Goal: Transaction & Acquisition: Purchase product/service

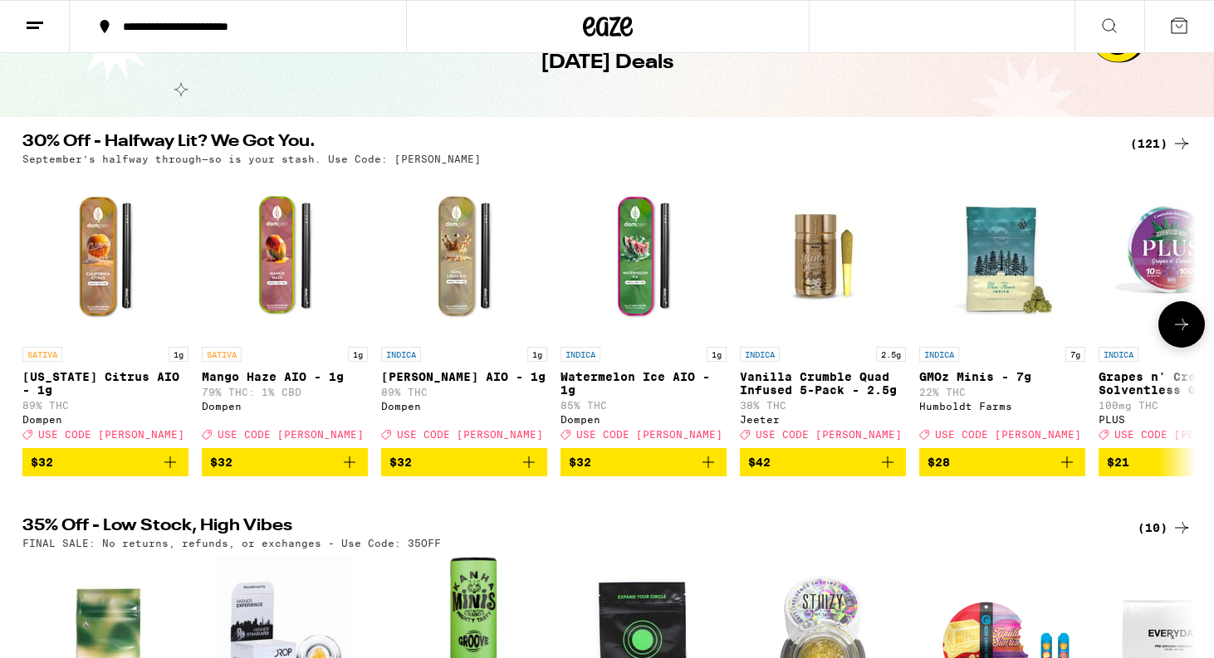
scroll to position [102, 0]
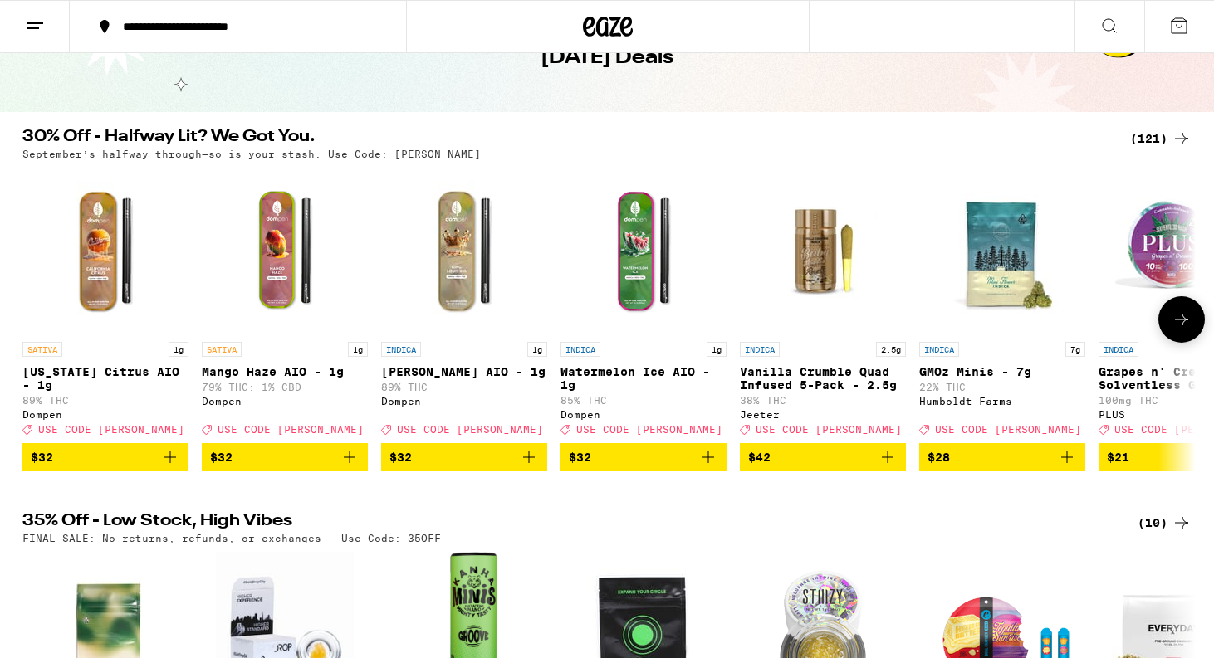
click at [1183, 317] on icon at bounding box center [1181, 320] width 20 height 20
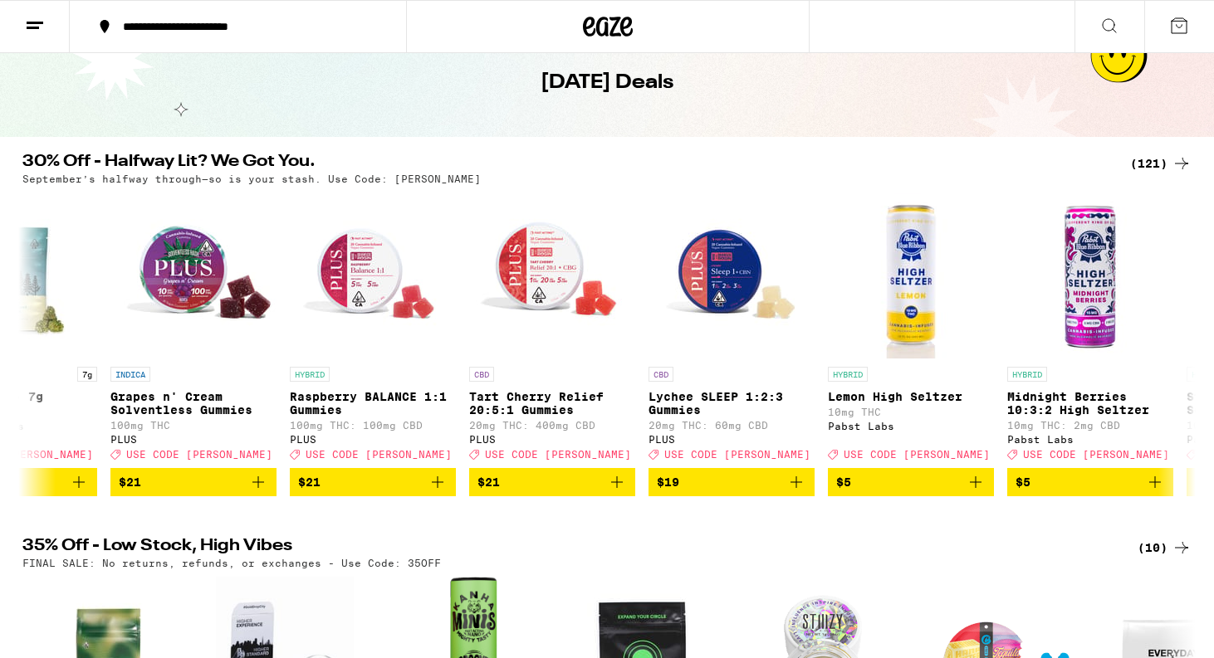
scroll to position [58, 0]
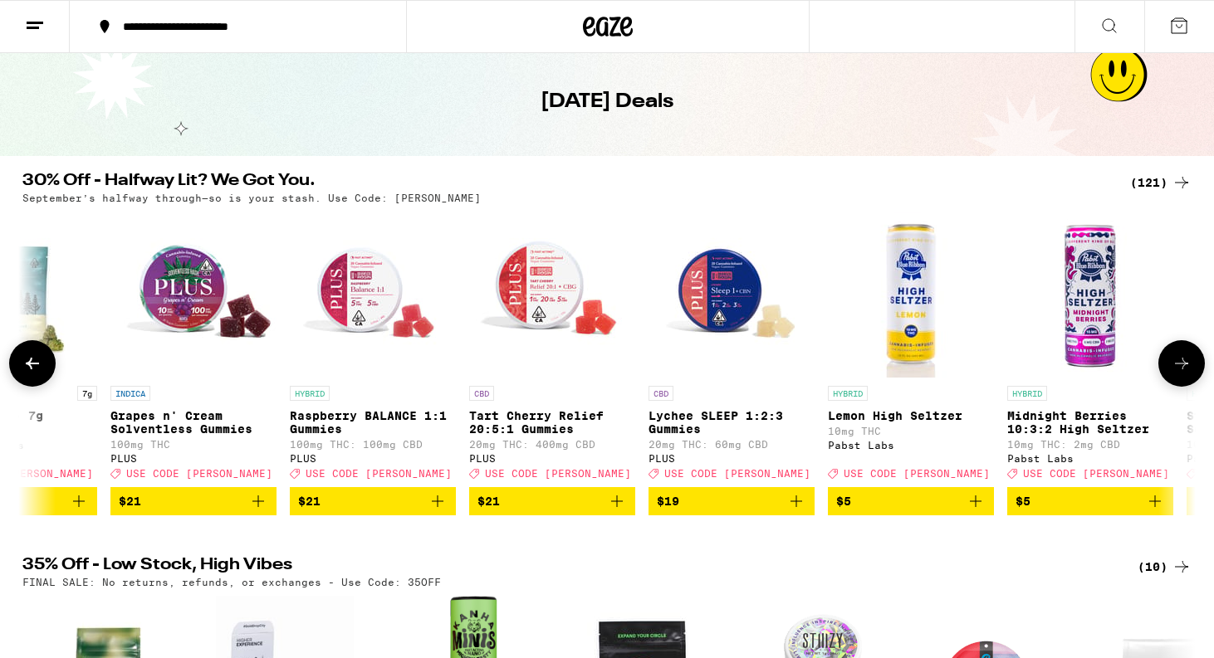
click at [1178, 360] on button at bounding box center [1181, 363] width 46 height 46
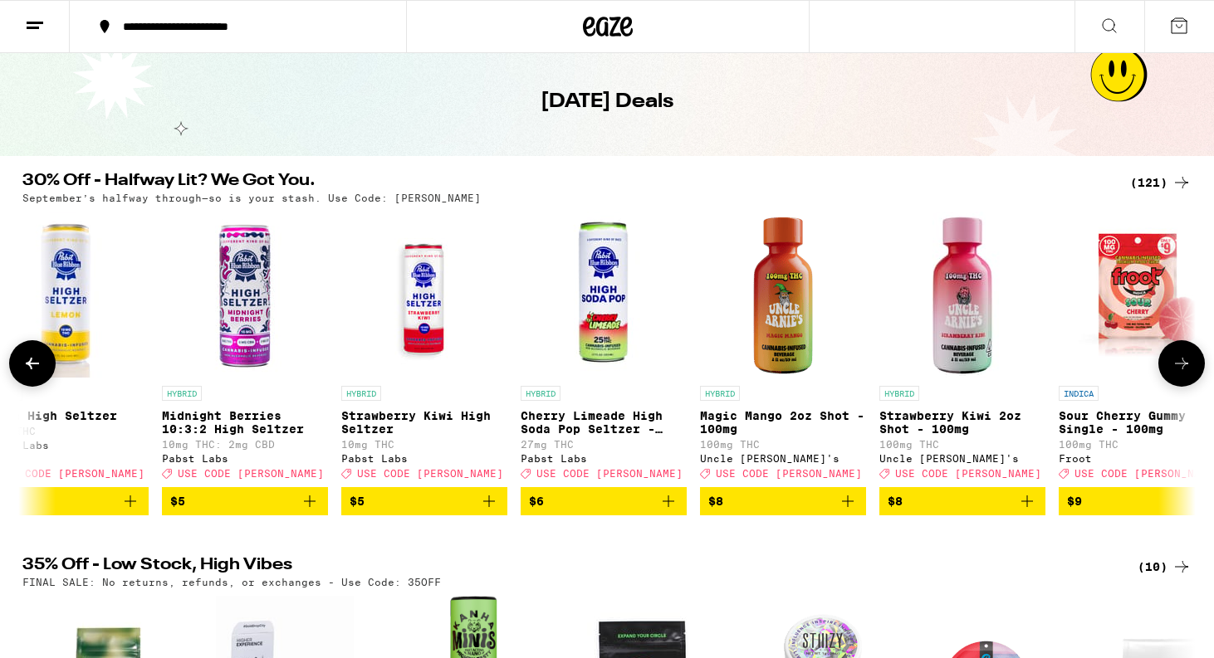
scroll to position [0, 1976]
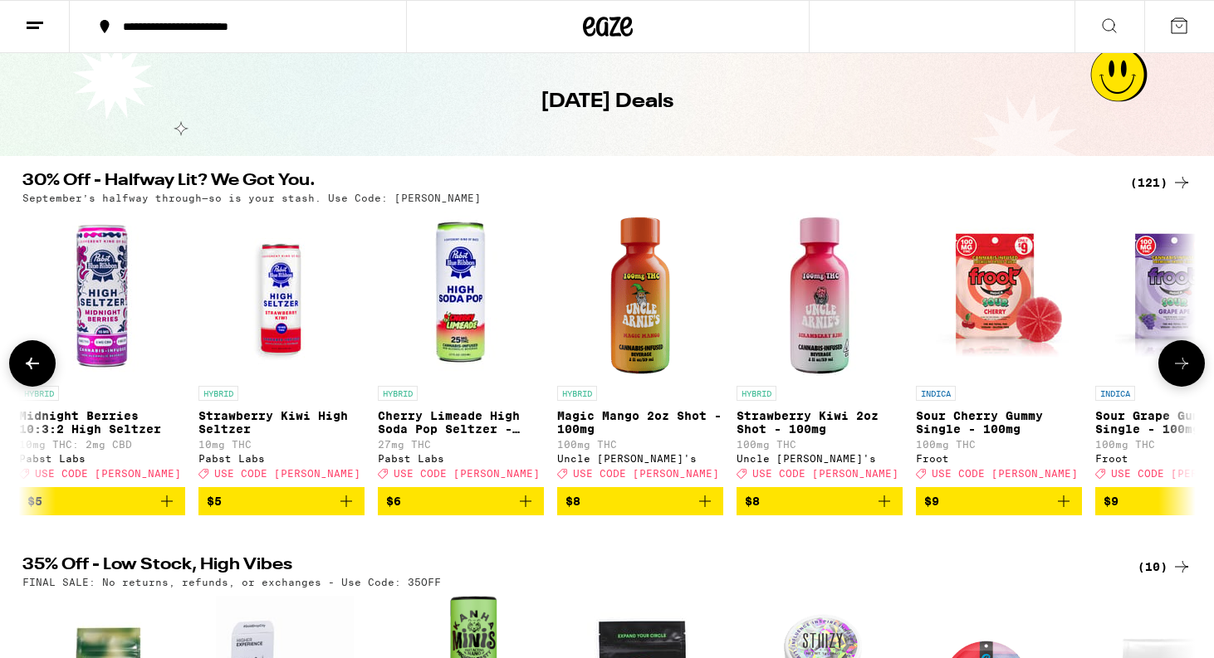
click at [1180, 369] on icon at bounding box center [1181, 364] width 13 height 12
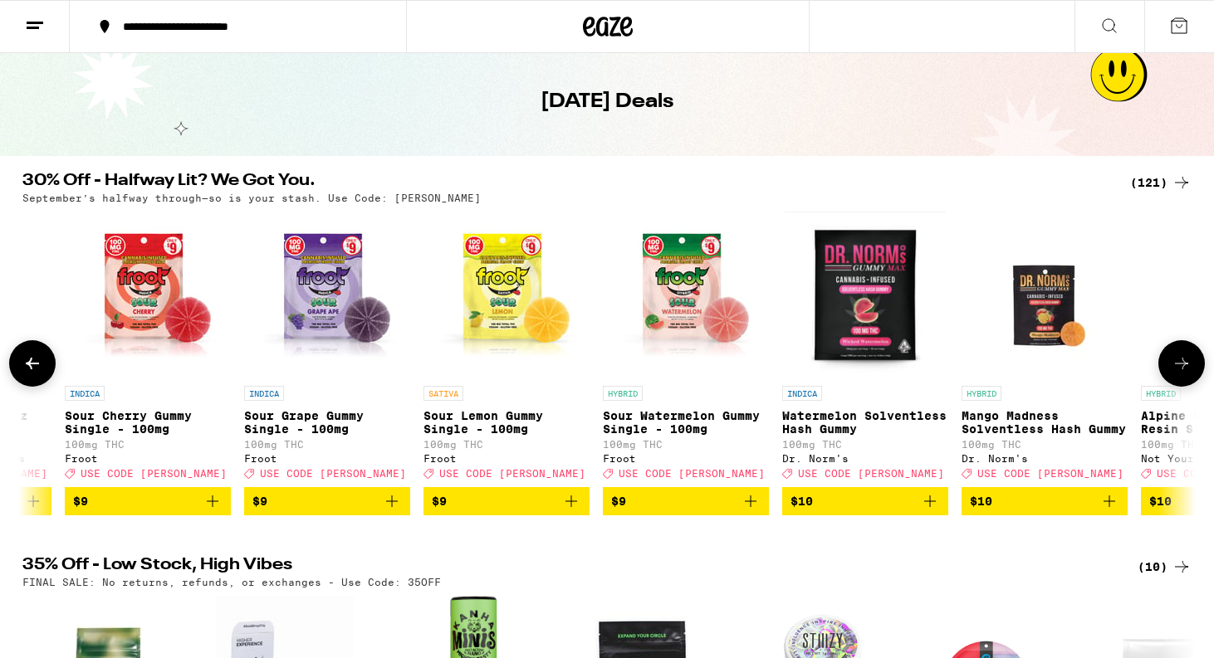
scroll to position [0, 2964]
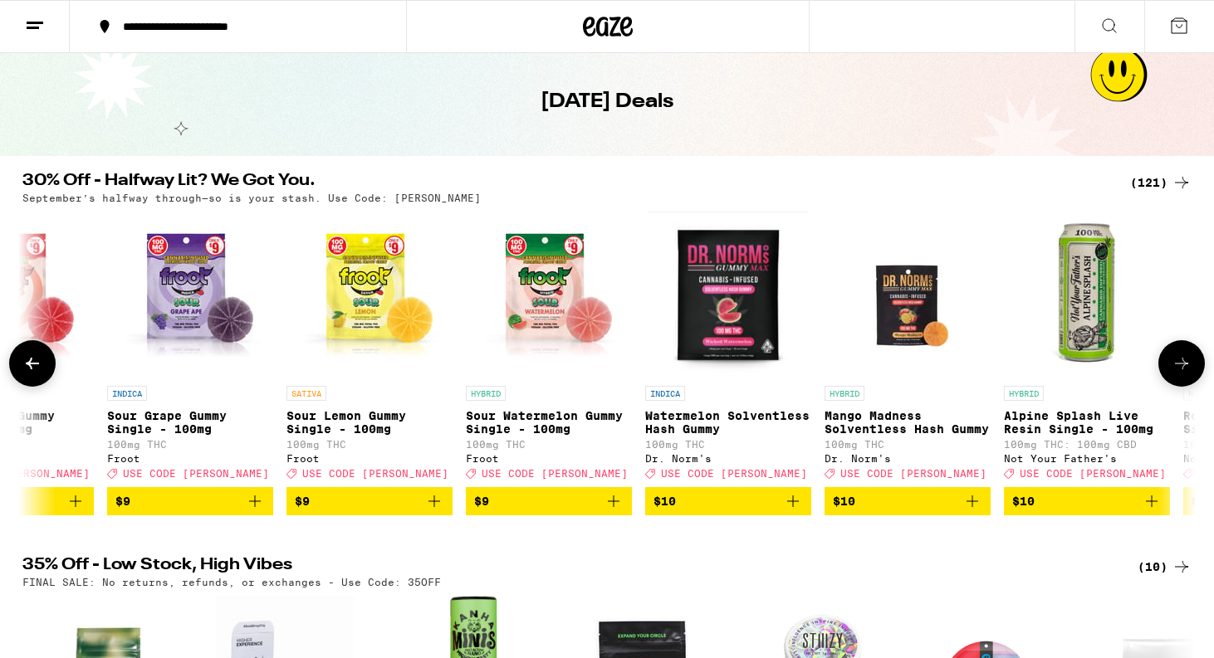
click at [1181, 367] on icon at bounding box center [1181, 364] width 20 height 20
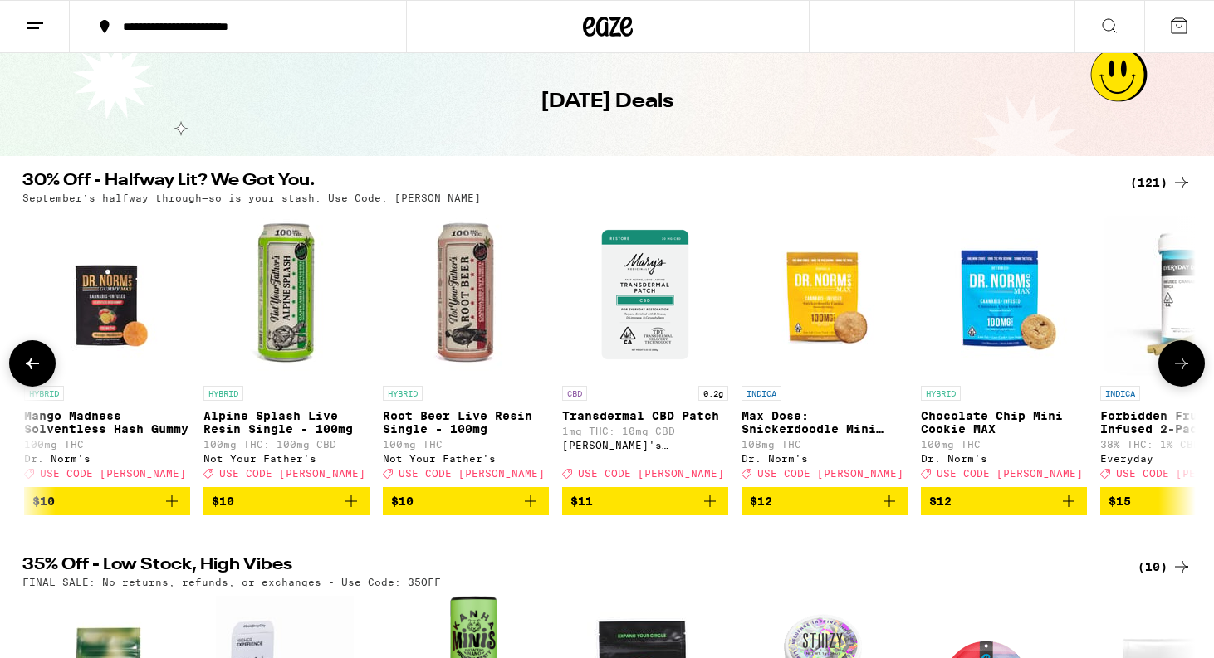
scroll to position [0, 3952]
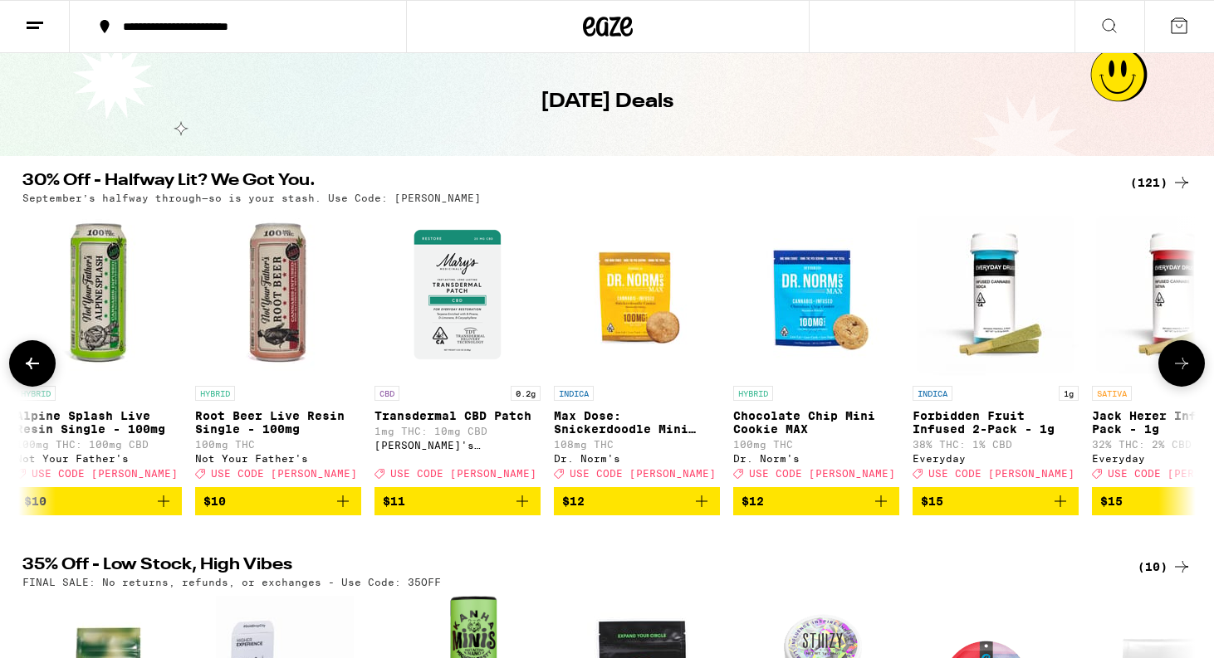
click at [1180, 367] on icon at bounding box center [1181, 364] width 20 height 20
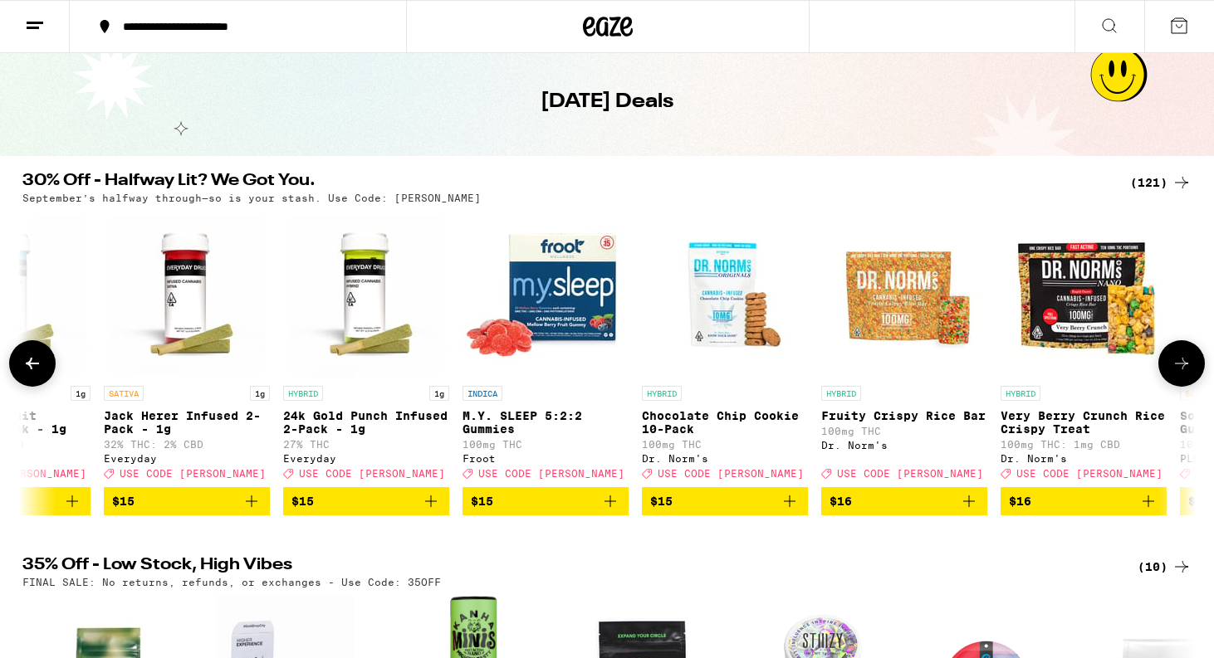
click at [1183, 364] on icon at bounding box center [1181, 364] width 20 height 20
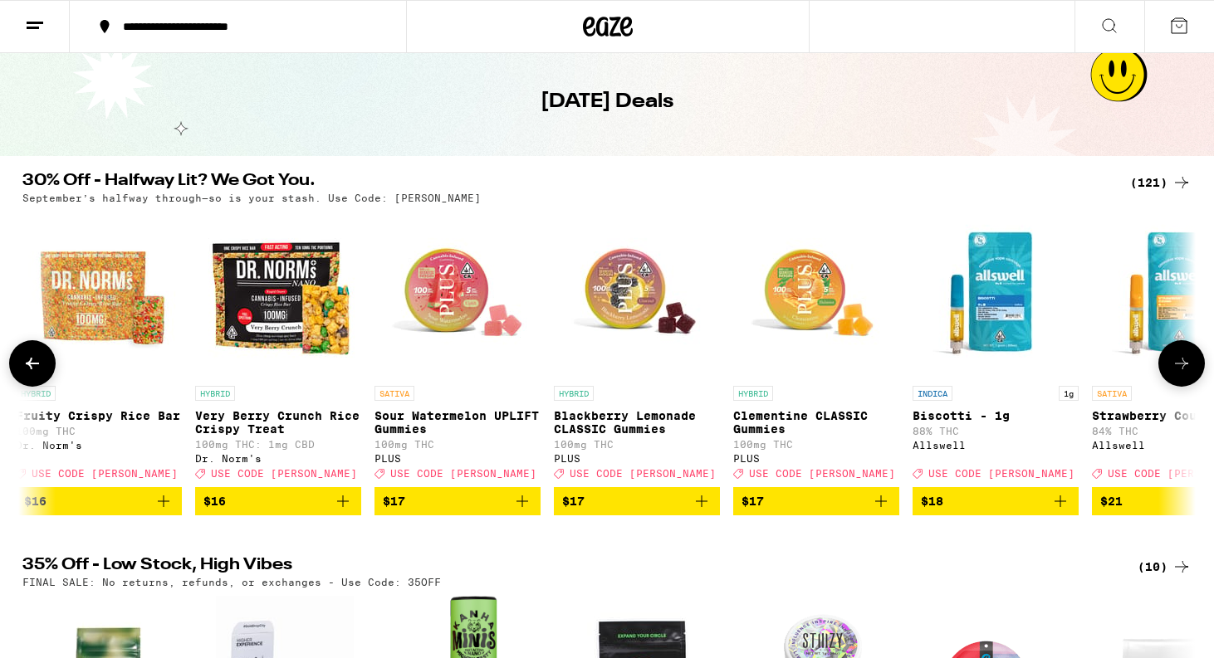
scroll to position [0, 5927]
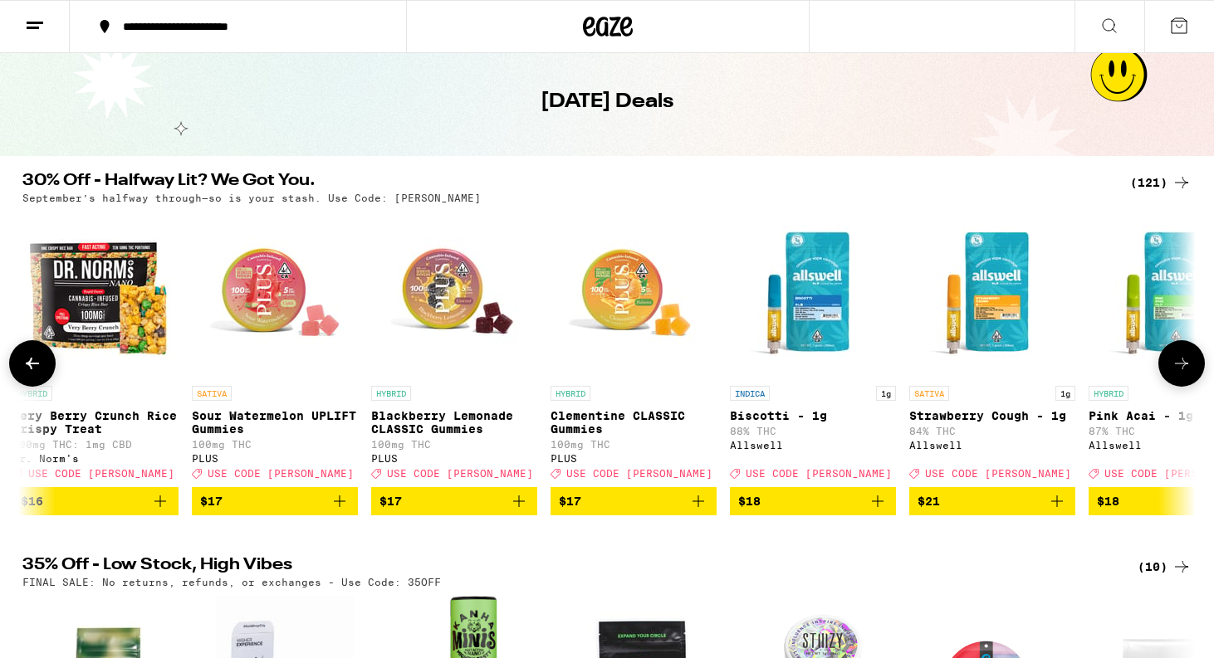
click at [1183, 366] on icon at bounding box center [1181, 364] width 20 height 20
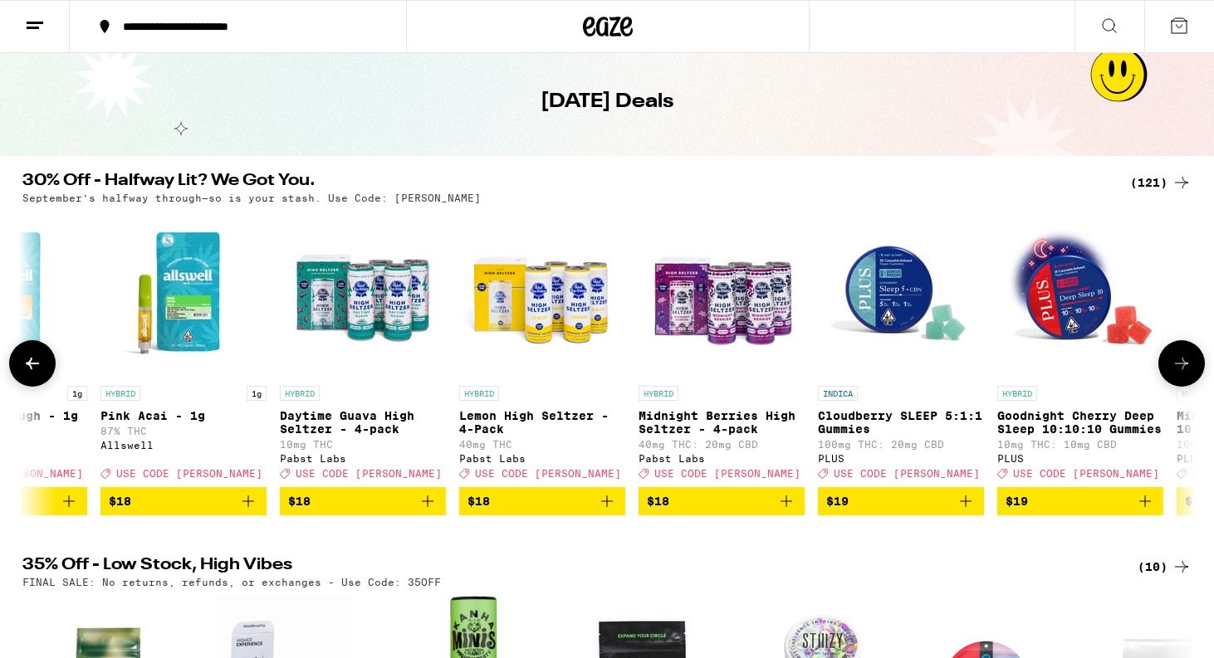
click at [1183, 366] on icon at bounding box center [1181, 364] width 20 height 20
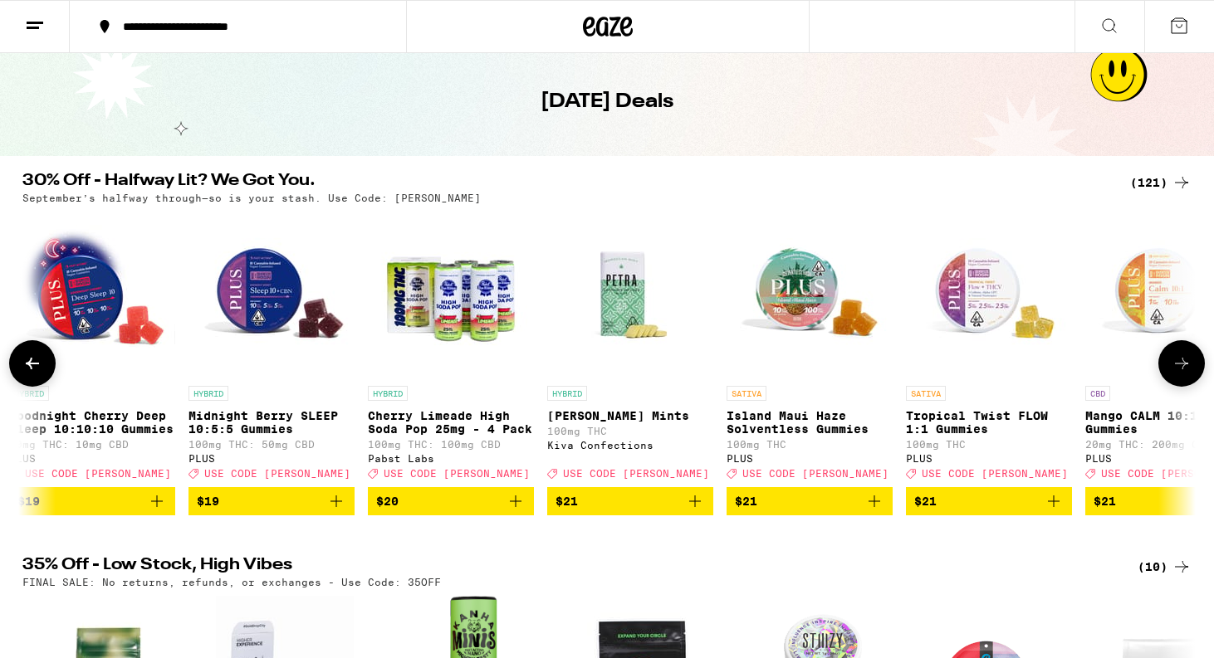
click at [1183, 366] on icon at bounding box center [1181, 364] width 20 height 20
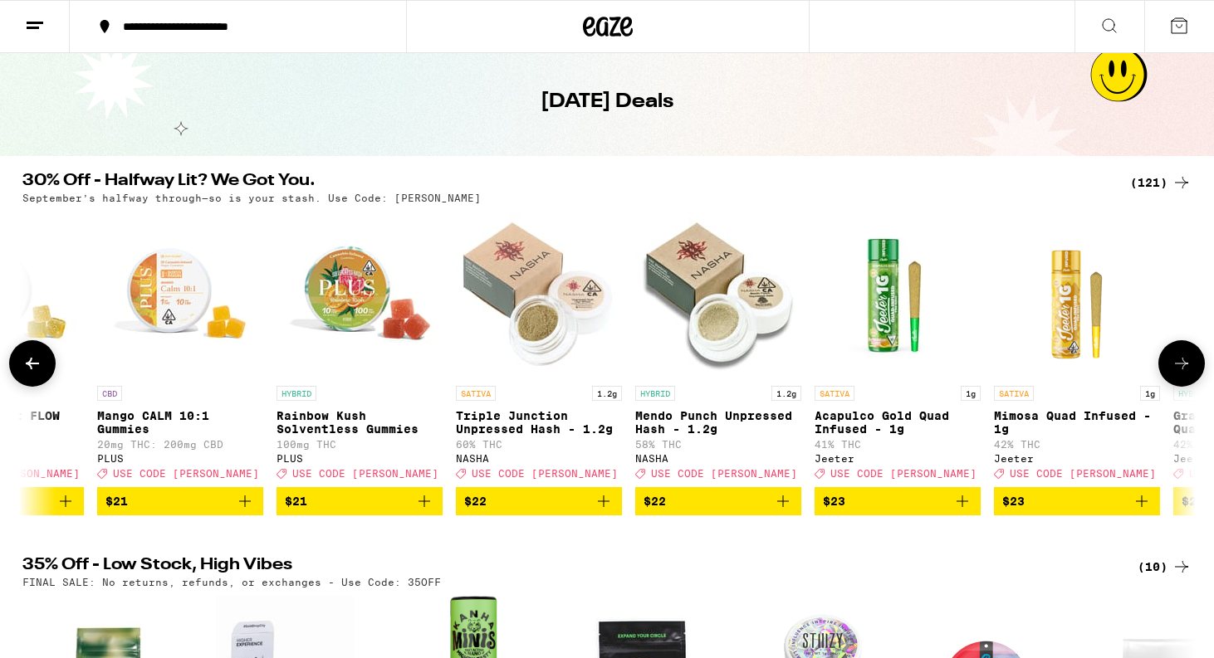
click at [1183, 366] on icon at bounding box center [1181, 364] width 20 height 20
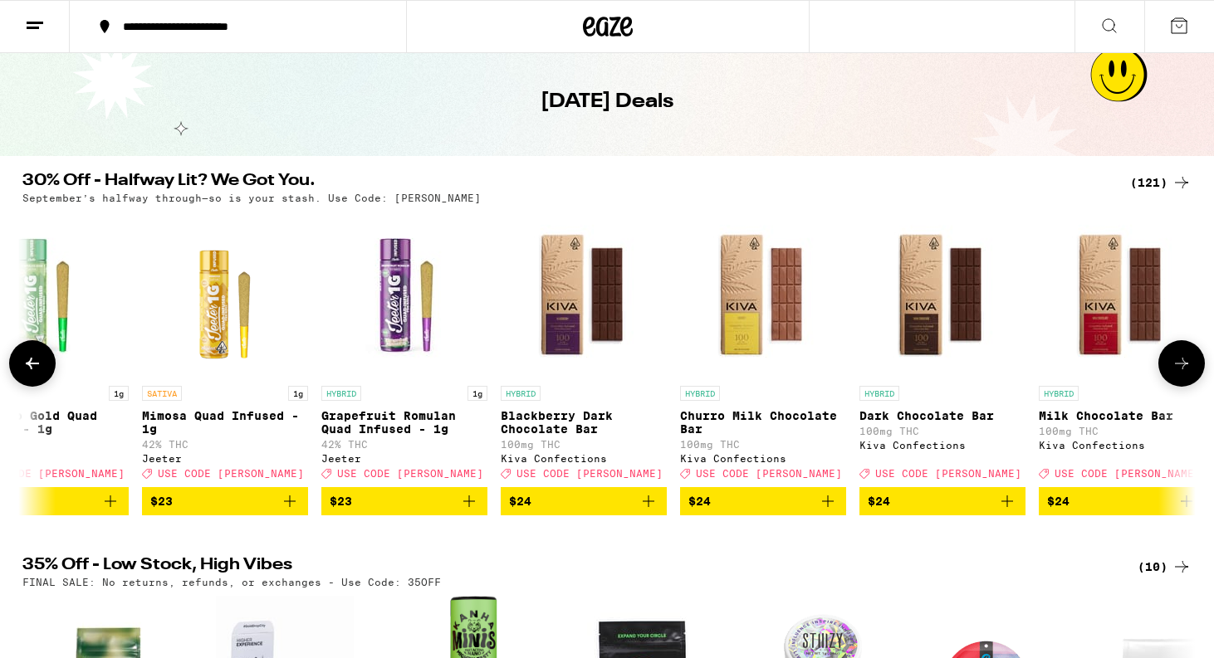
scroll to position [0, 9879]
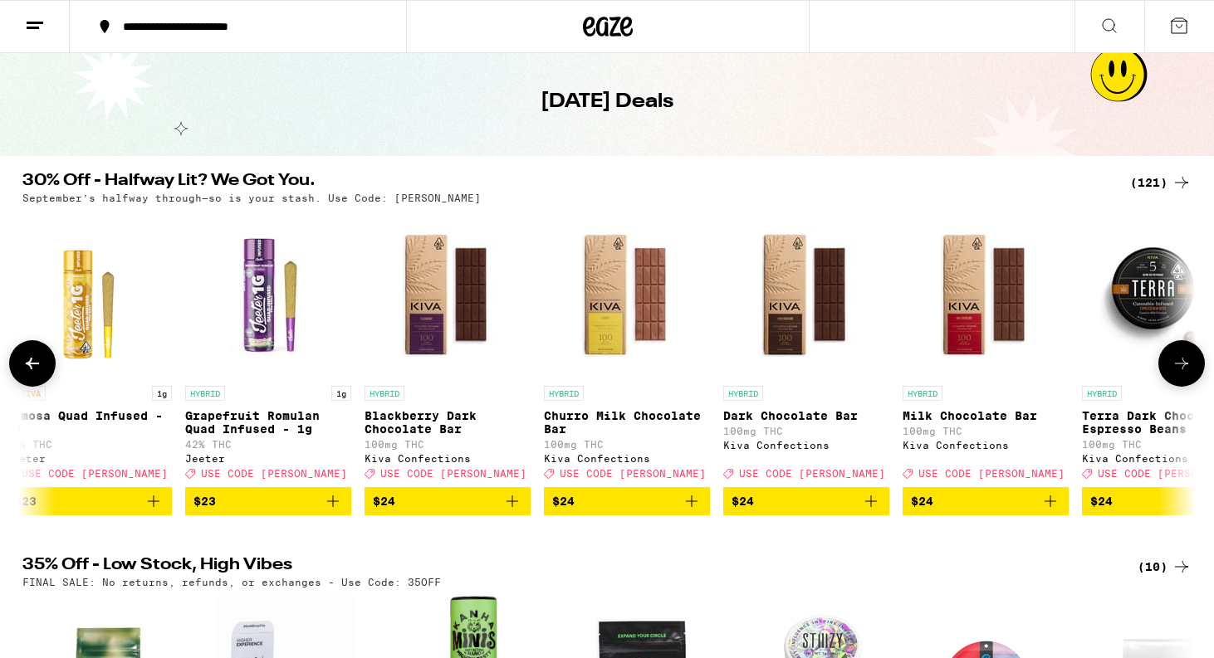
click at [1153, 301] on img "Open page for Terra Dark Chocolate Espresso Beans from Kiva Confections" at bounding box center [1165, 295] width 166 height 166
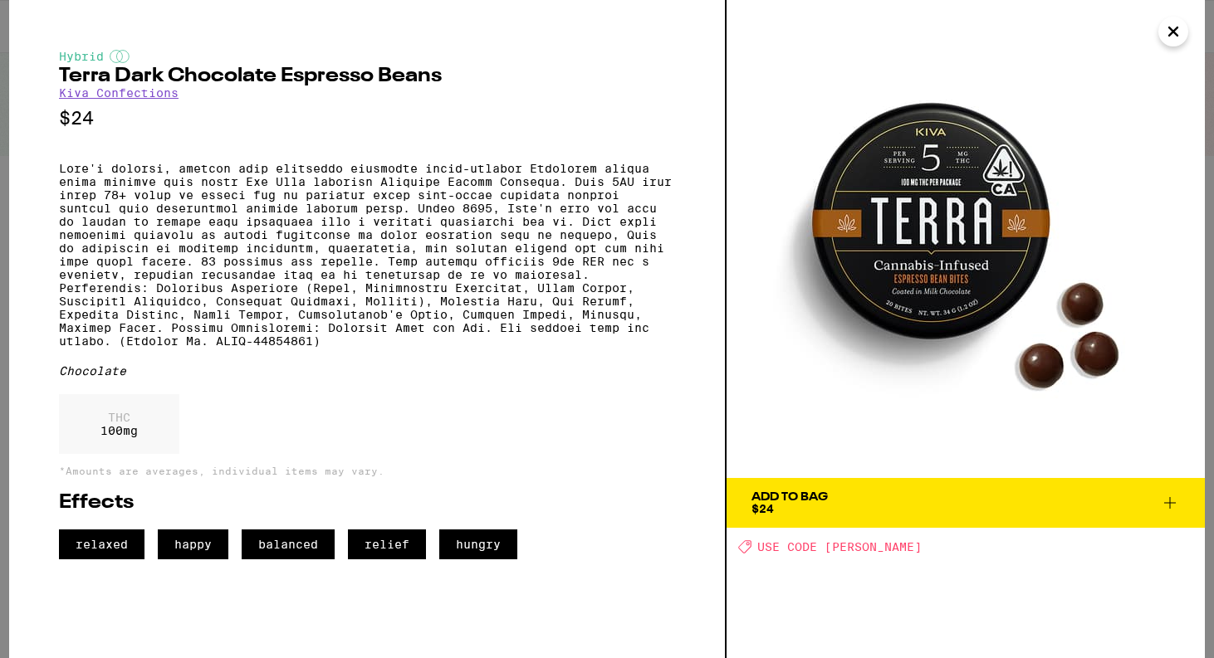
click at [1175, 26] on icon "Close" at bounding box center [1173, 31] width 20 height 25
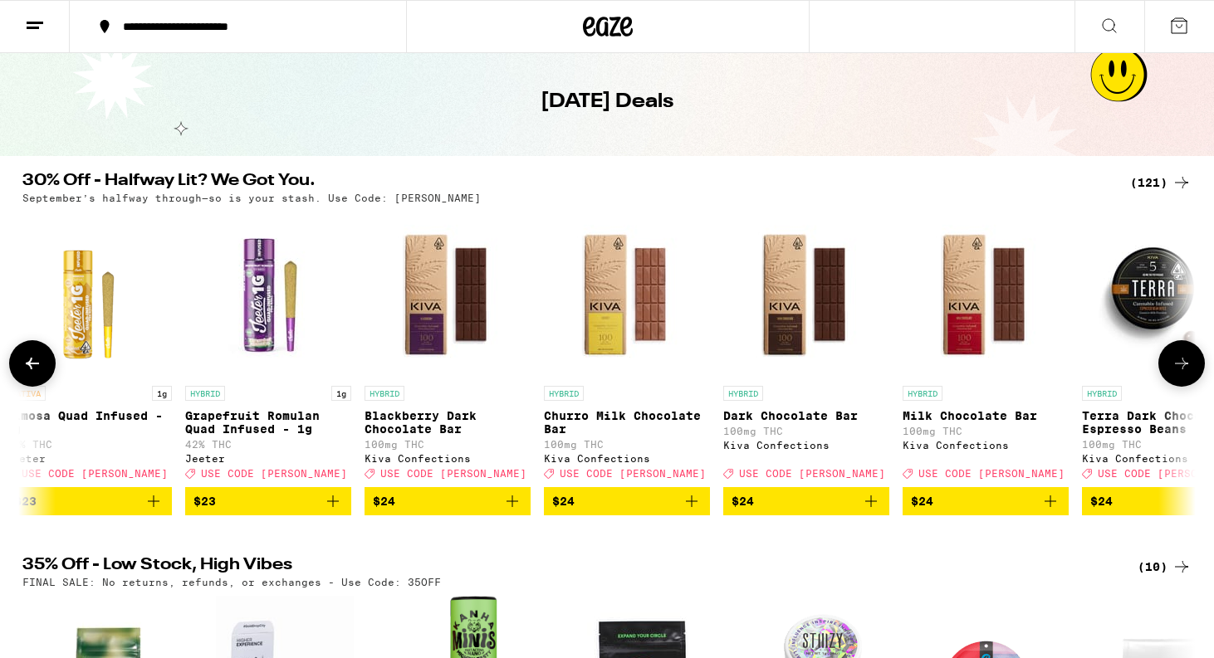
click at [1187, 338] on img "Open page for Terra Dark Chocolate Espresso Beans from Kiva Confections" at bounding box center [1165, 295] width 166 height 166
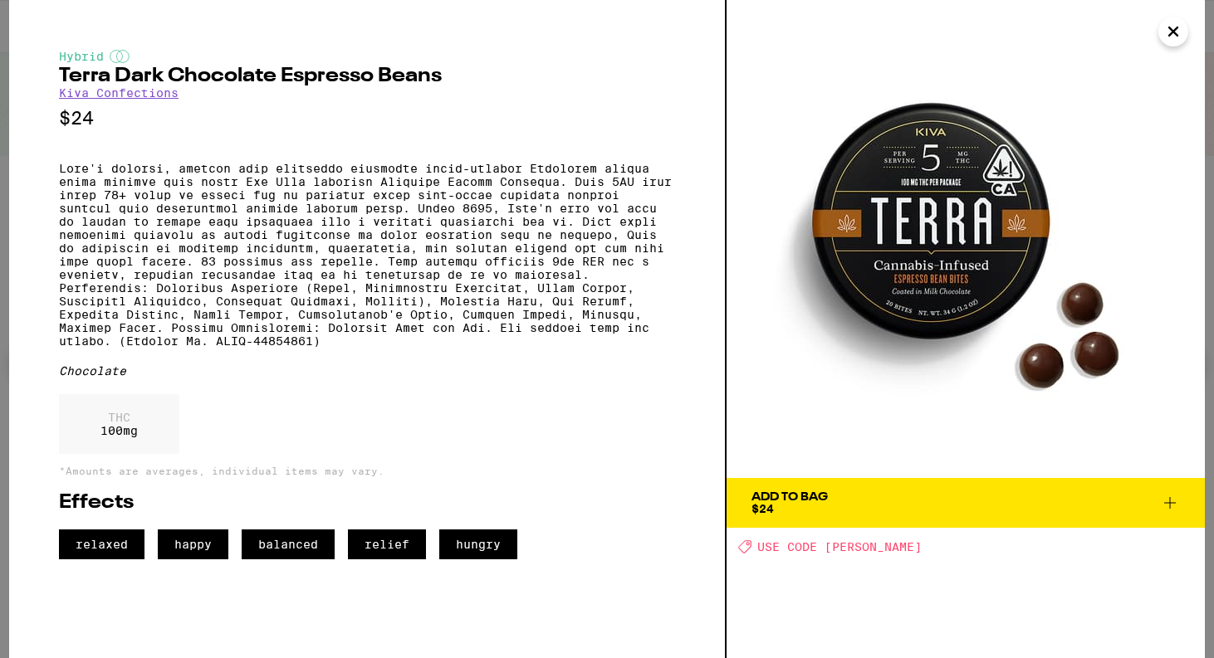
click at [1187, 338] on img at bounding box center [965, 239] width 478 height 478
click at [1171, 35] on icon "Close" at bounding box center [1173, 31] width 8 height 8
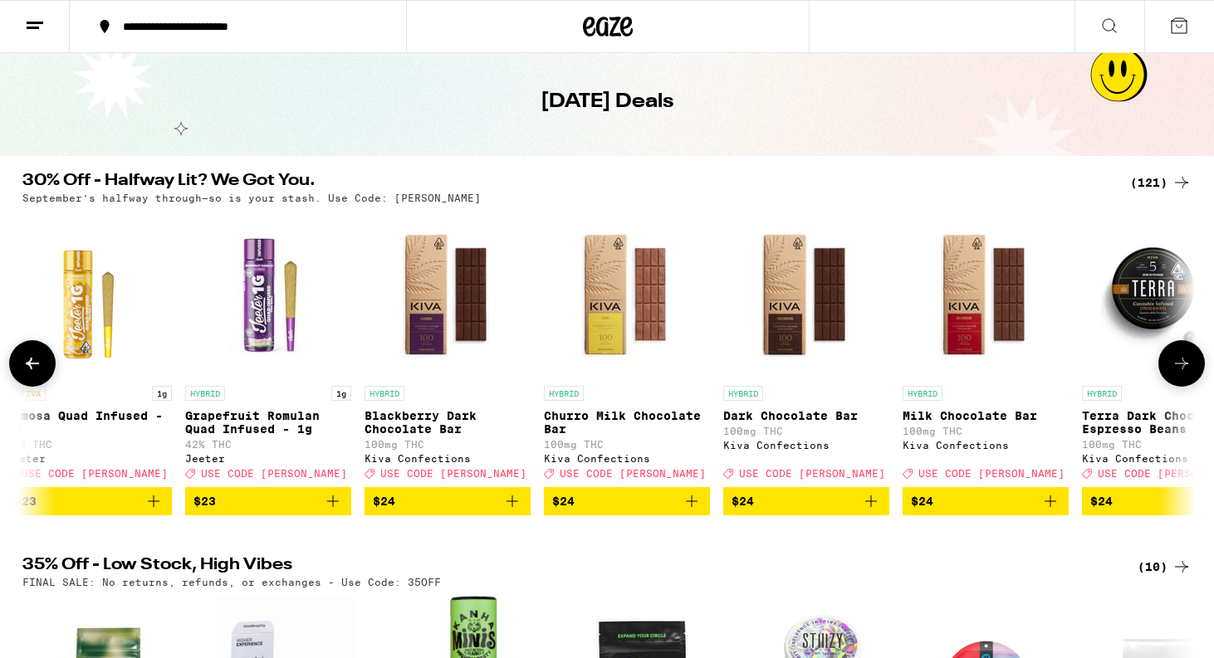
click at [1177, 369] on icon at bounding box center [1181, 364] width 20 height 20
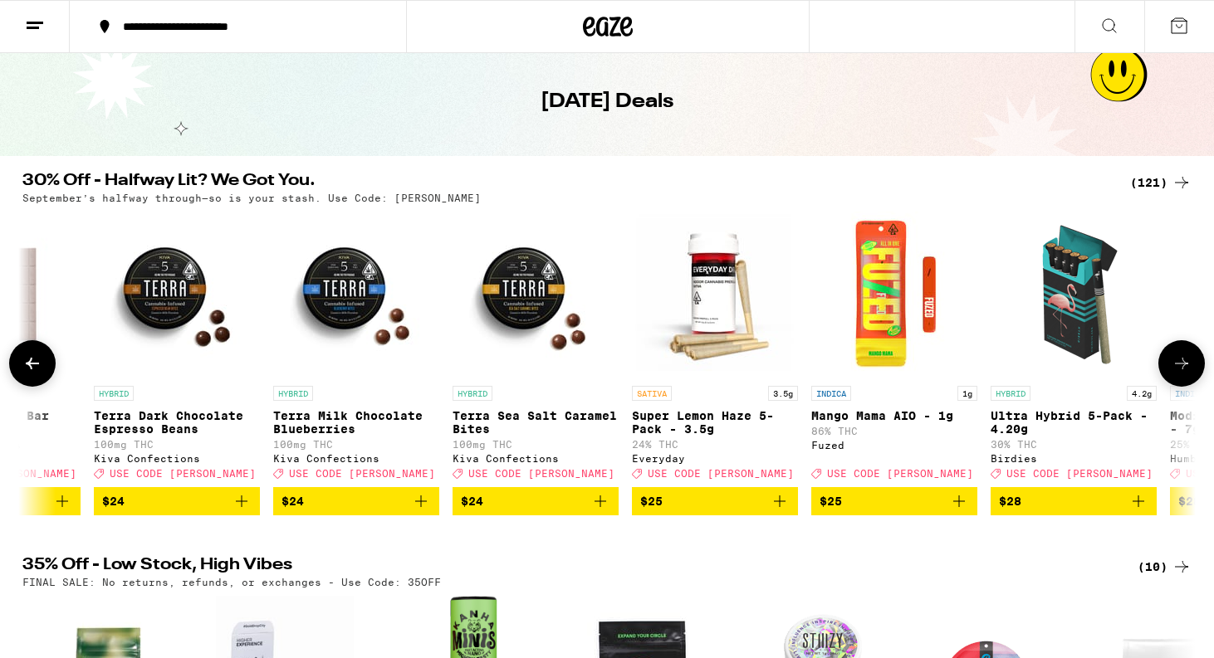
click at [1180, 369] on icon at bounding box center [1181, 364] width 20 height 20
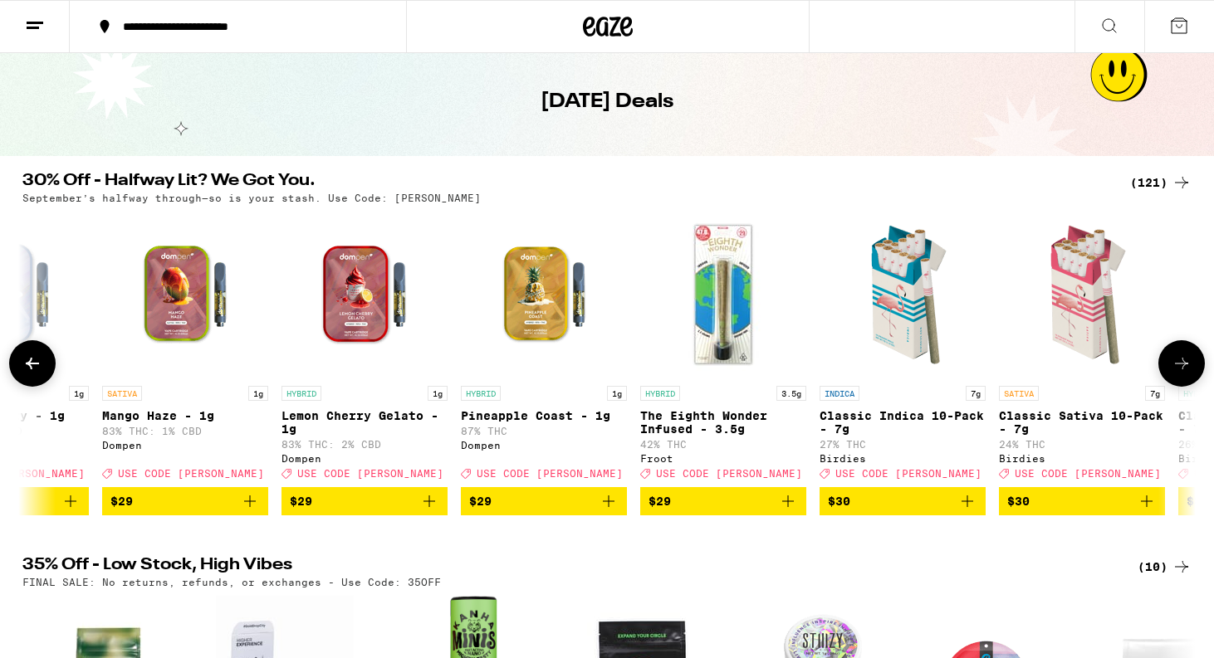
scroll to position [0, 12567]
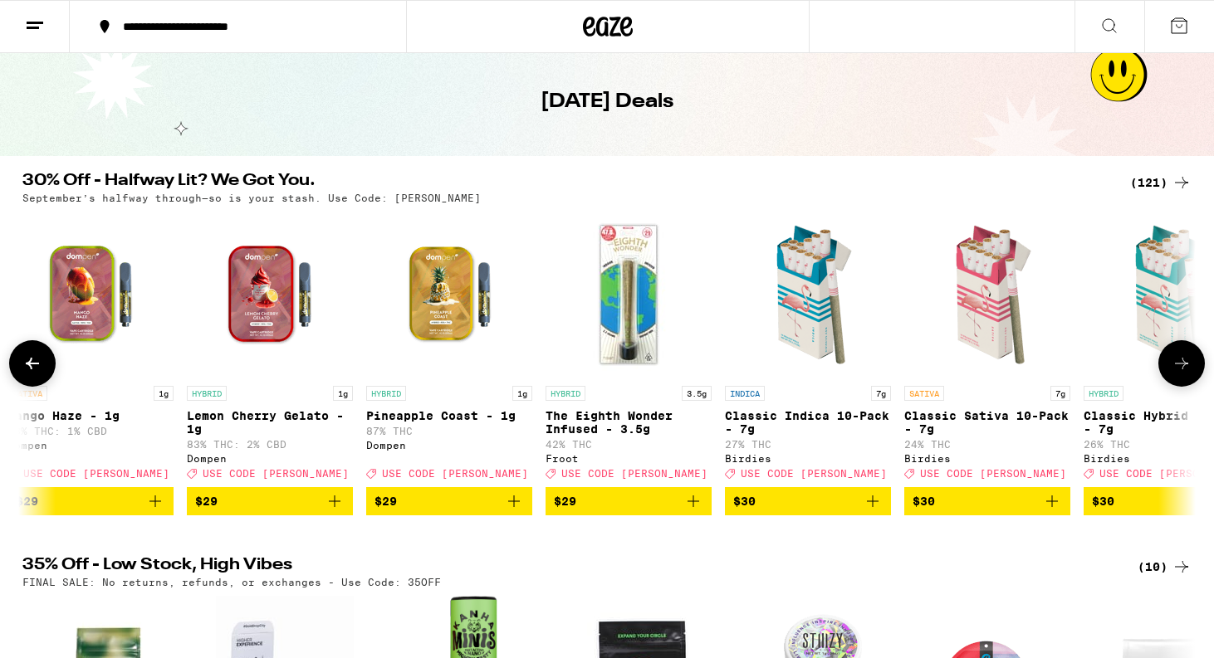
click at [1182, 366] on icon at bounding box center [1181, 364] width 13 height 12
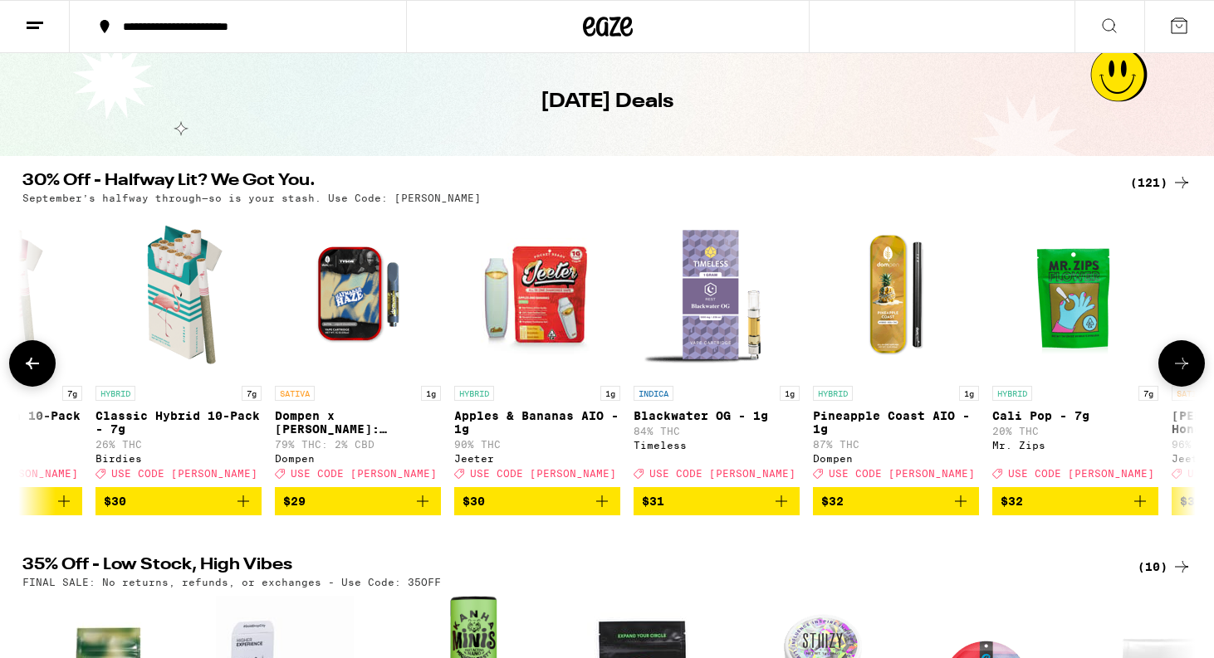
click at [1182, 366] on icon at bounding box center [1181, 364] width 13 height 12
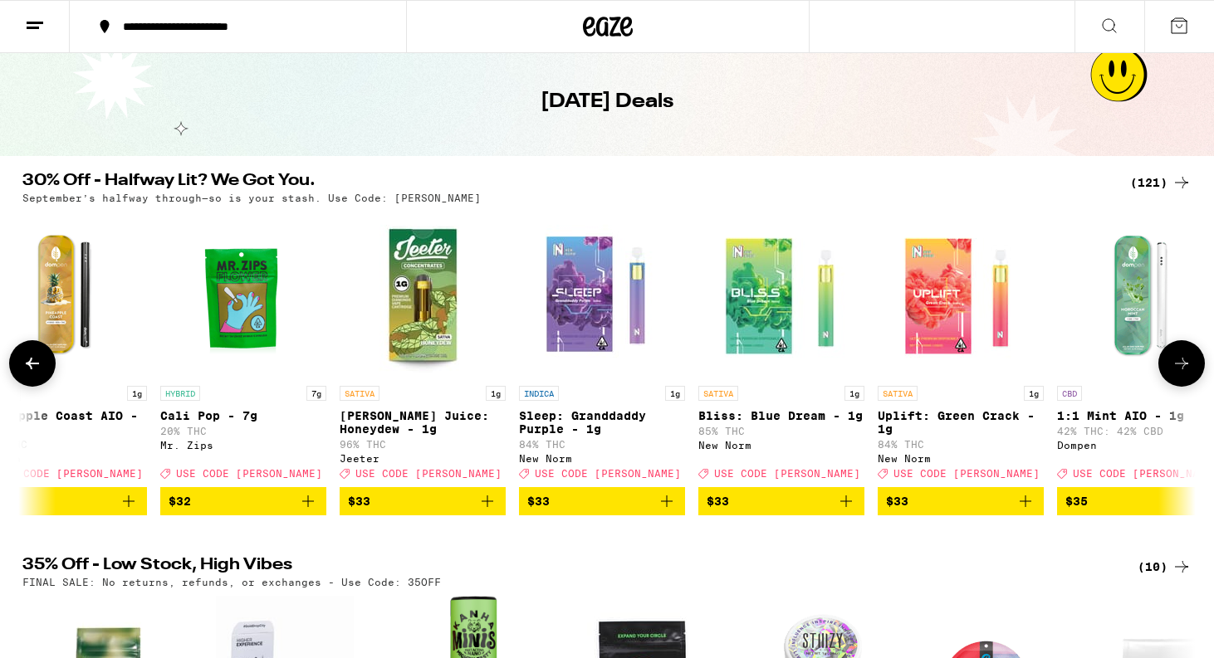
scroll to position [0, 14543]
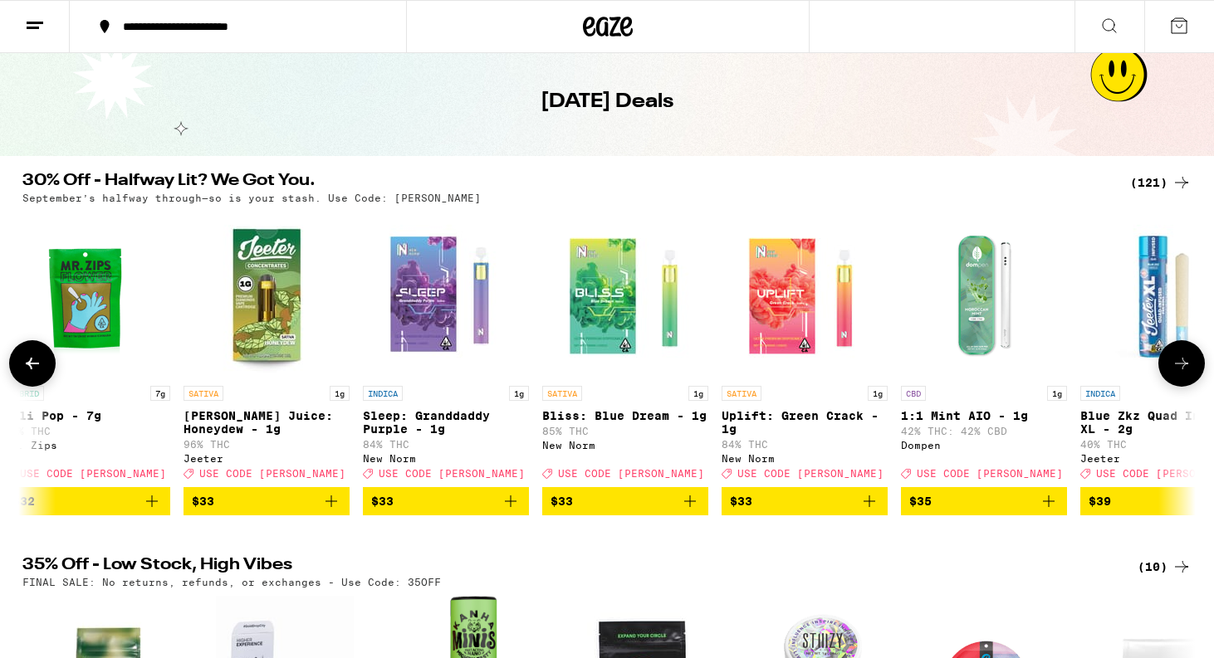
click at [1182, 366] on icon at bounding box center [1181, 364] width 13 height 12
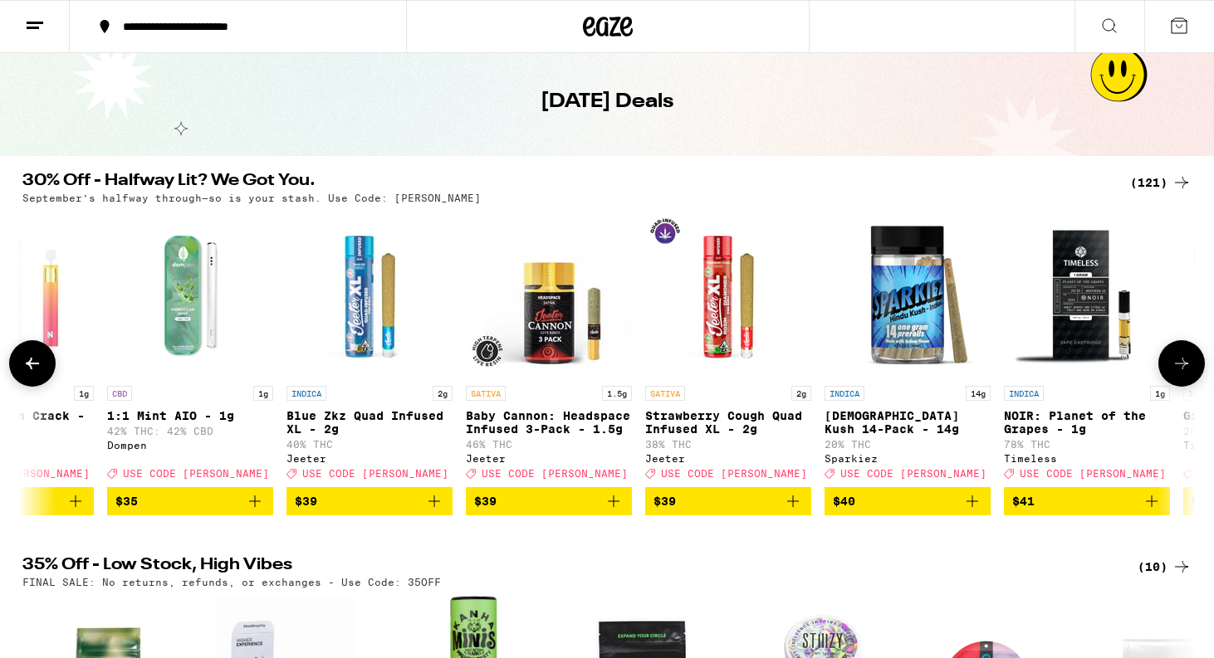
scroll to position [0, 15531]
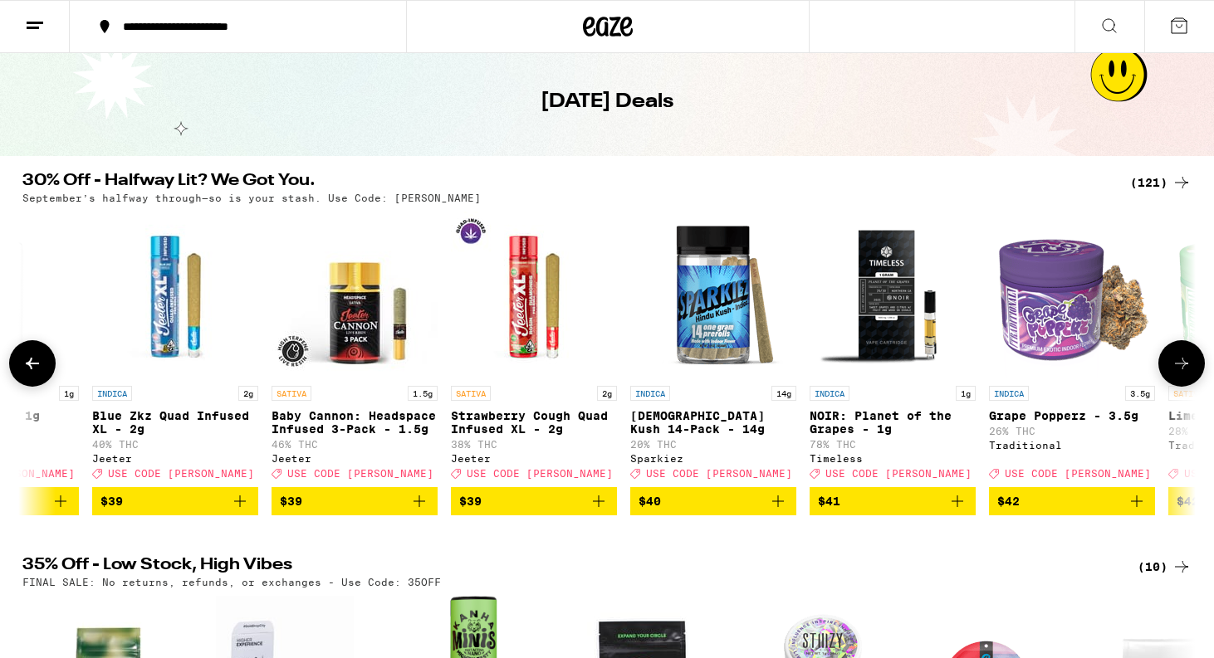
click at [1182, 366] on icon at bounding box center [1181, 364] width 13 height 12
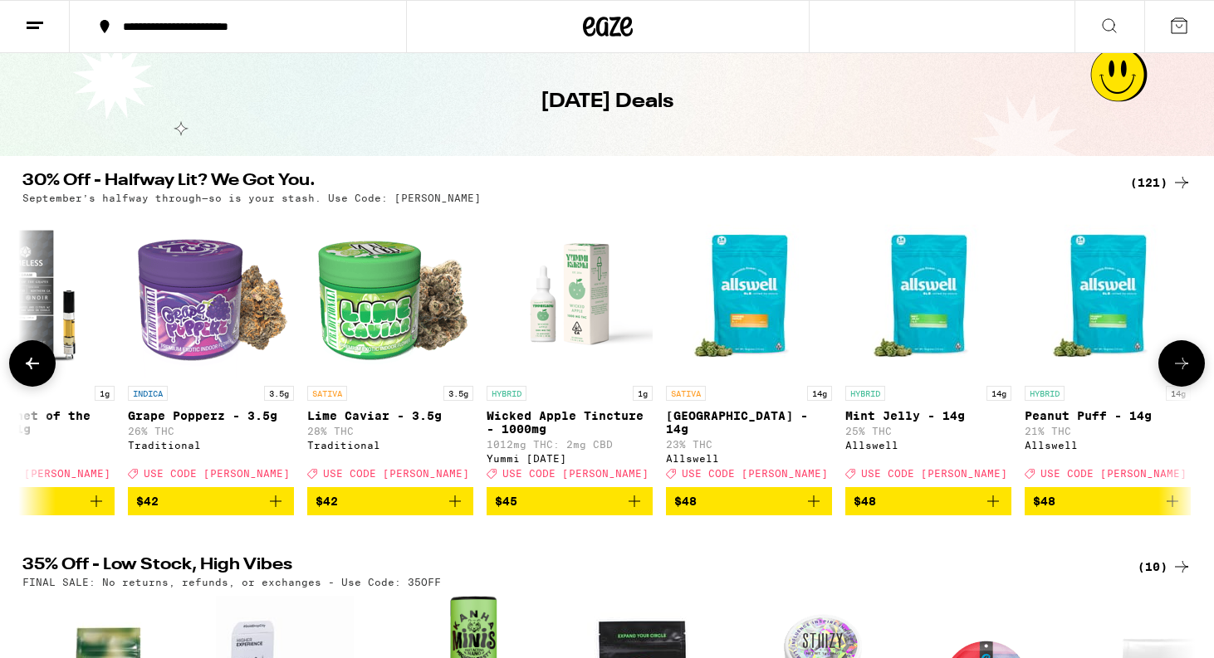
scroll to position [0, 16518]
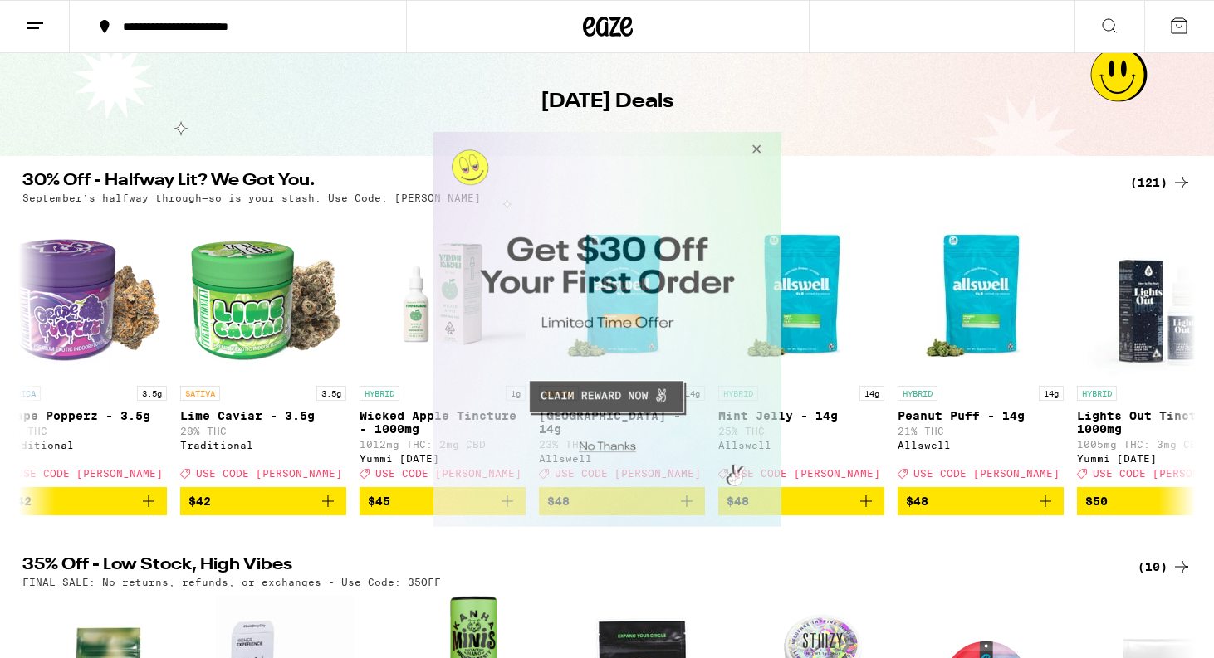
click at [758, 144] on button "Close Modal" at bounding box center [753, 151] width 45 height 40
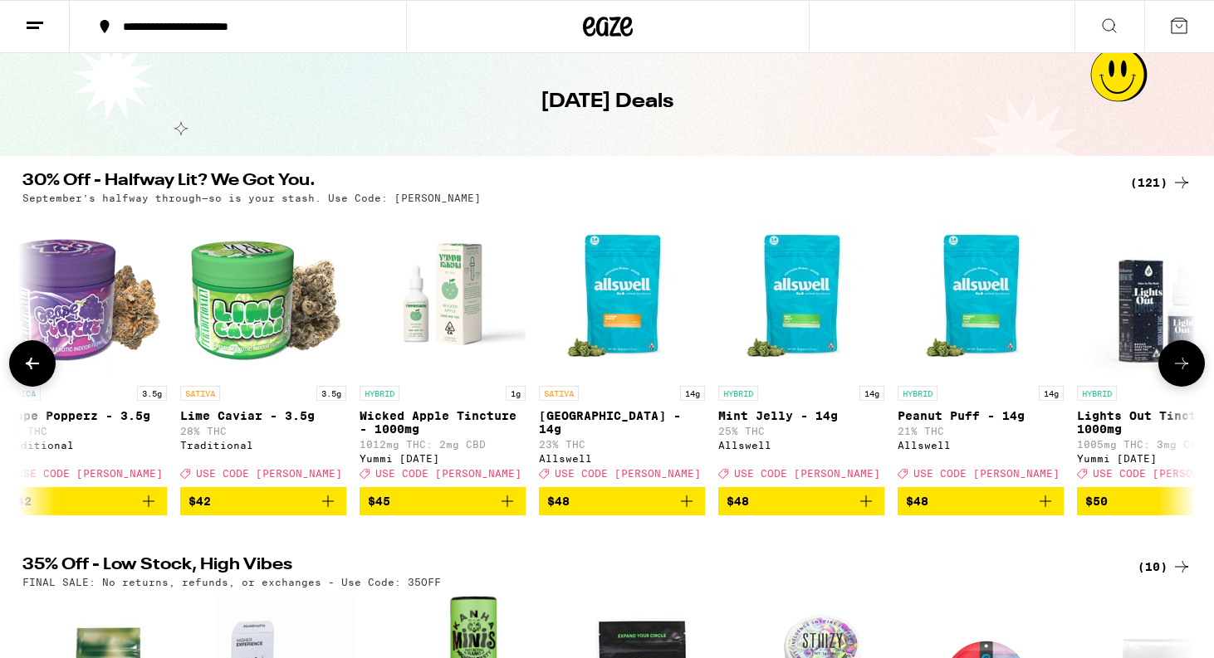
click at [33, 365] on icon at bounding box center [32, 364] width 20 height 20
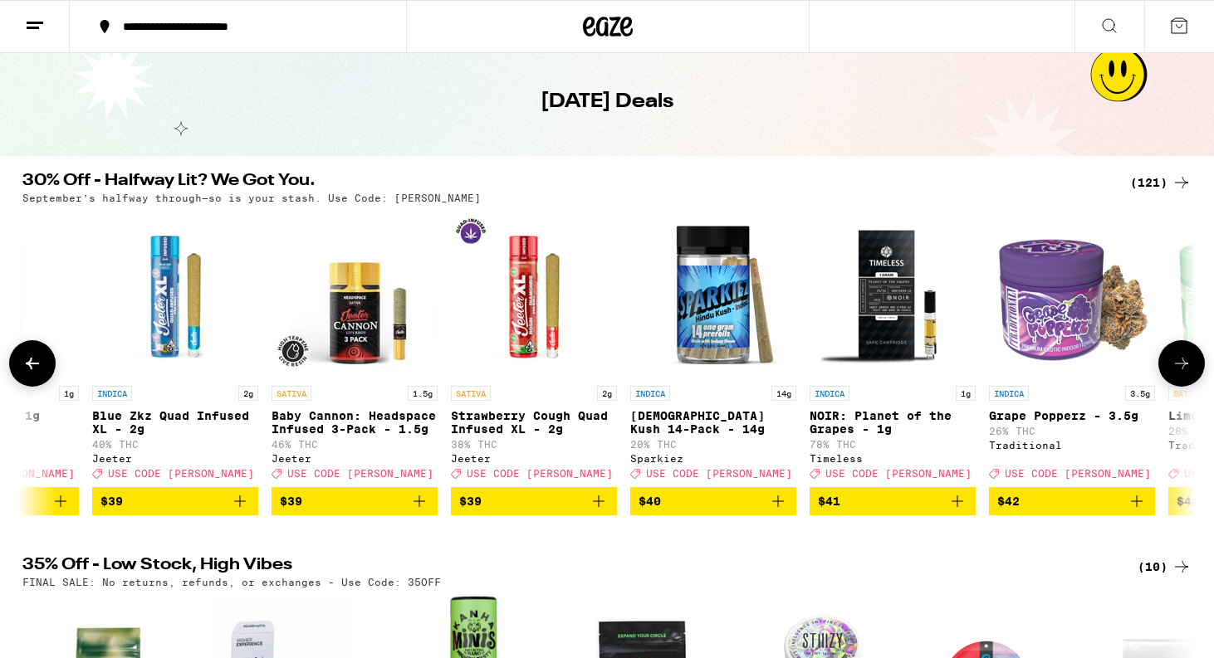
click at [33, 365] on icon at bounding box center [32, 364] width 20 height 20
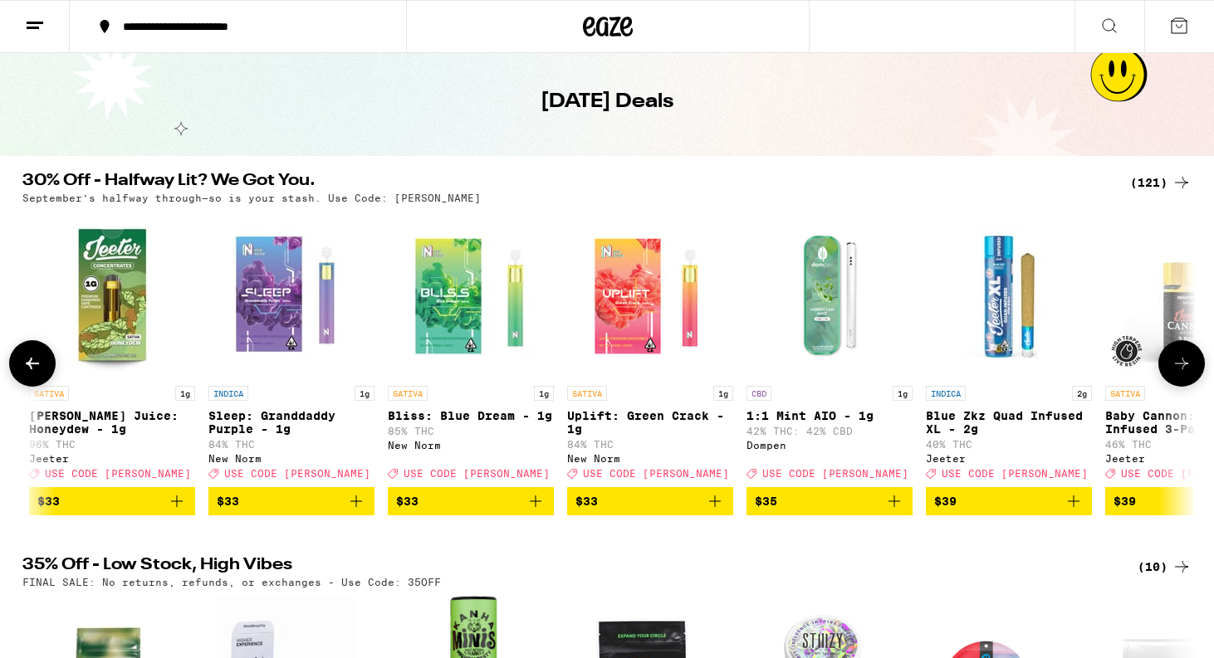
scroll to position [0, 14543]
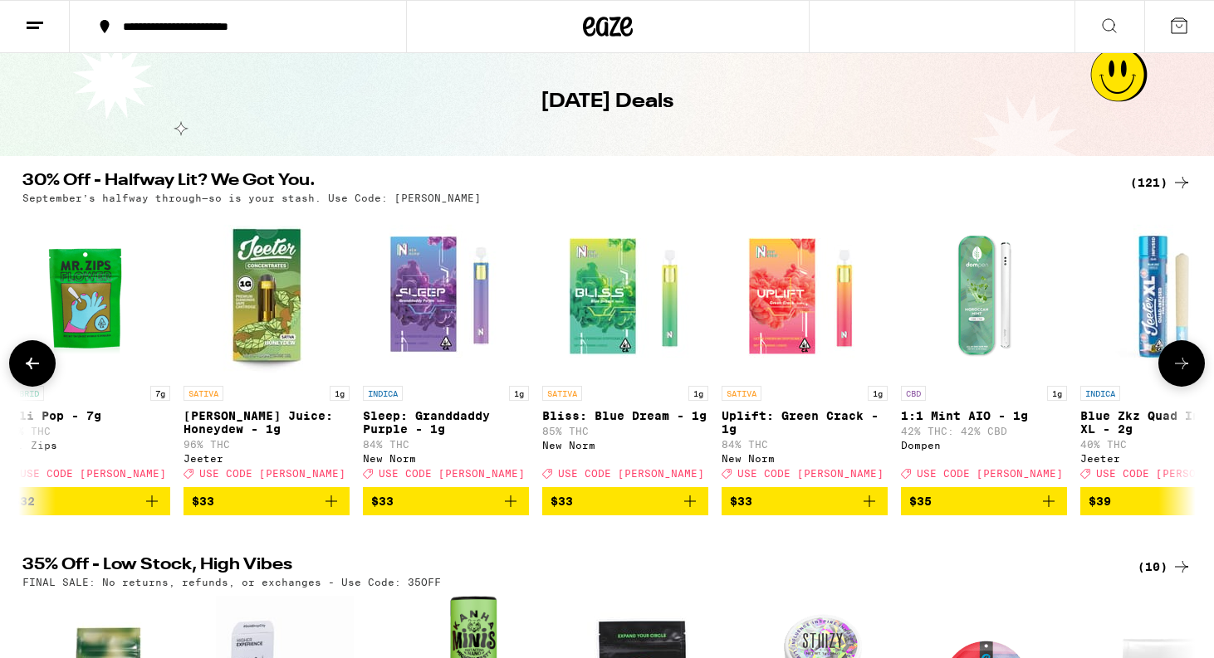
click at [33, 365] on icon at bounding box center [32, 364] width 20 height 20
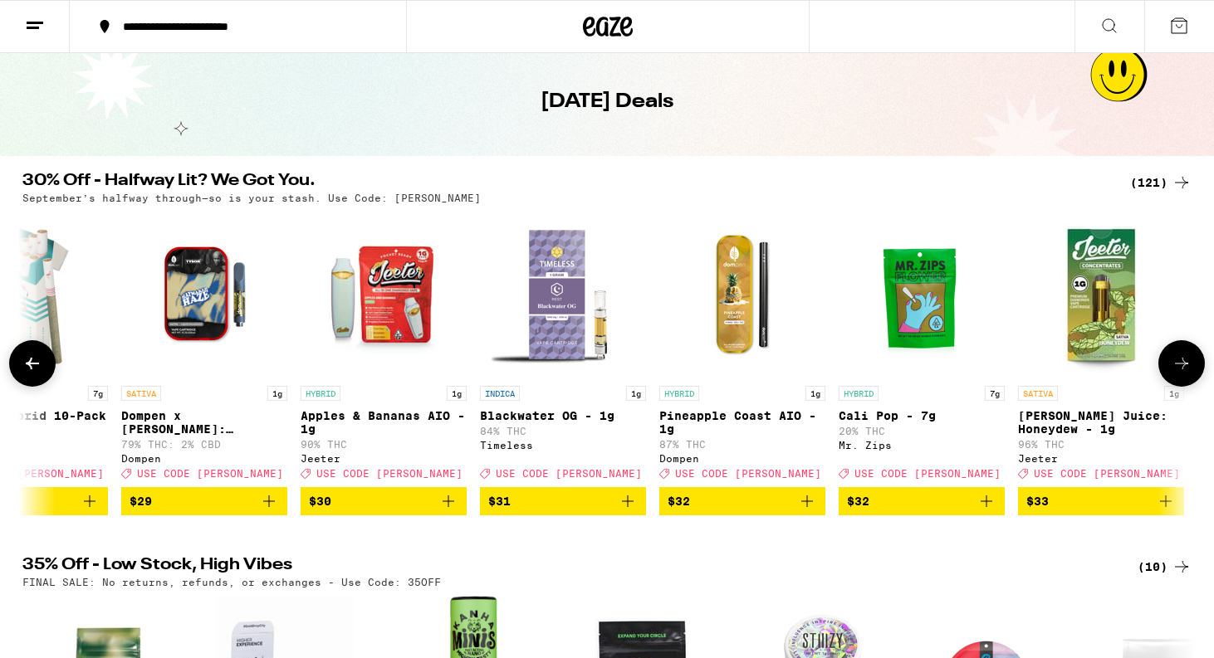
scroll to position [0, 13555]
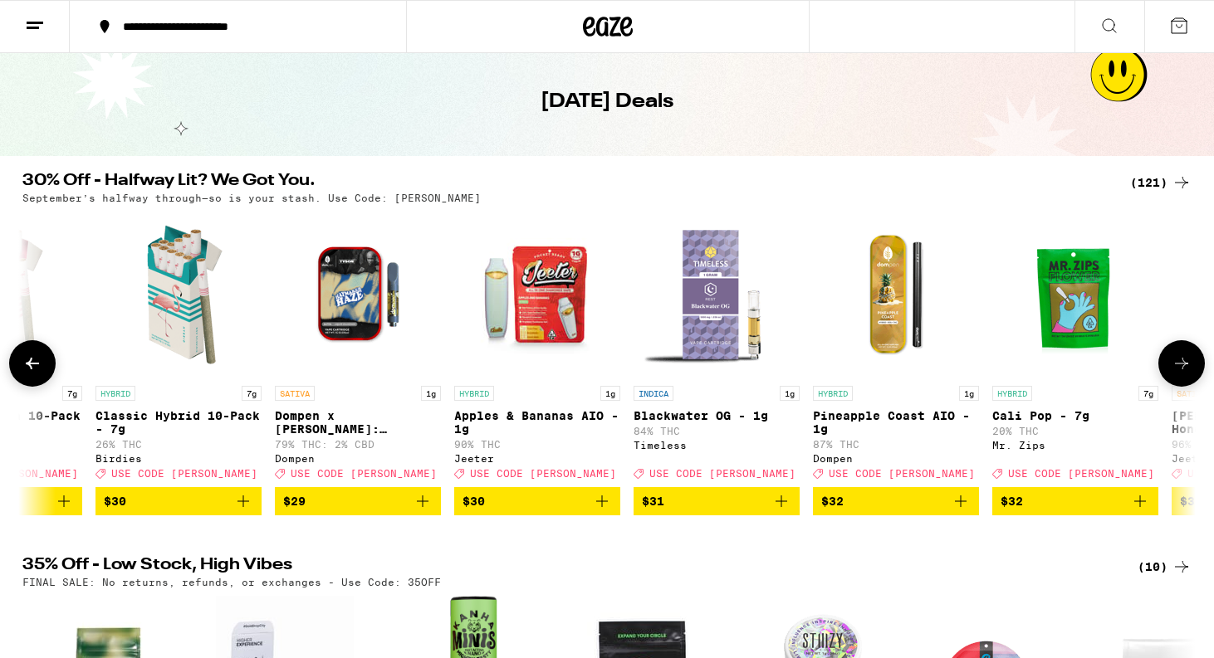
click at [33, 365] on icon at bounding box center [32, 364] width 20 height 20
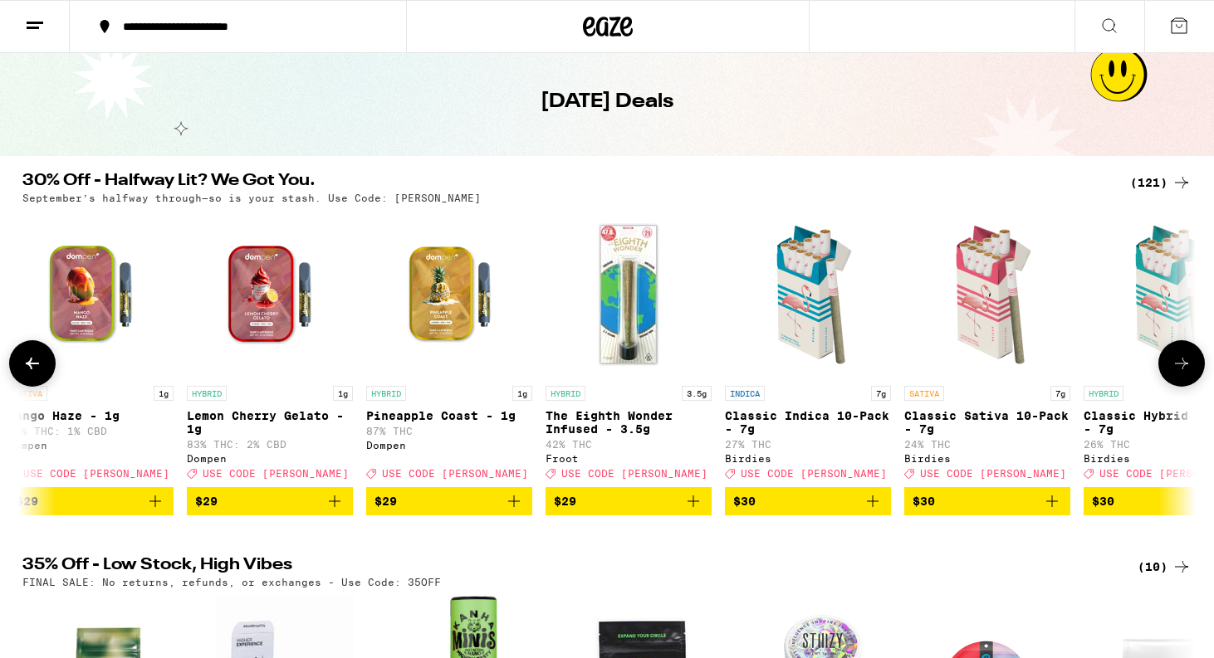
click at [33, 365] on icon at bounding box center [32, 364] width 20 height 20
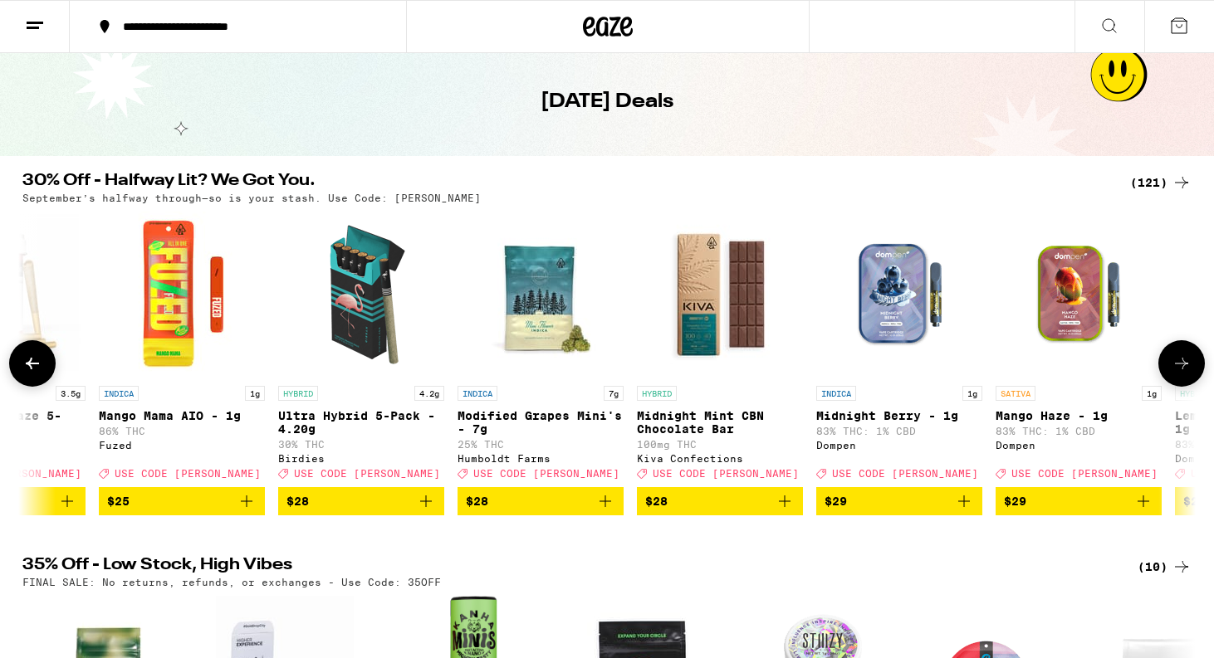
click at [33, 365] on icon at bounding box center [32, 364] width 20 height 20
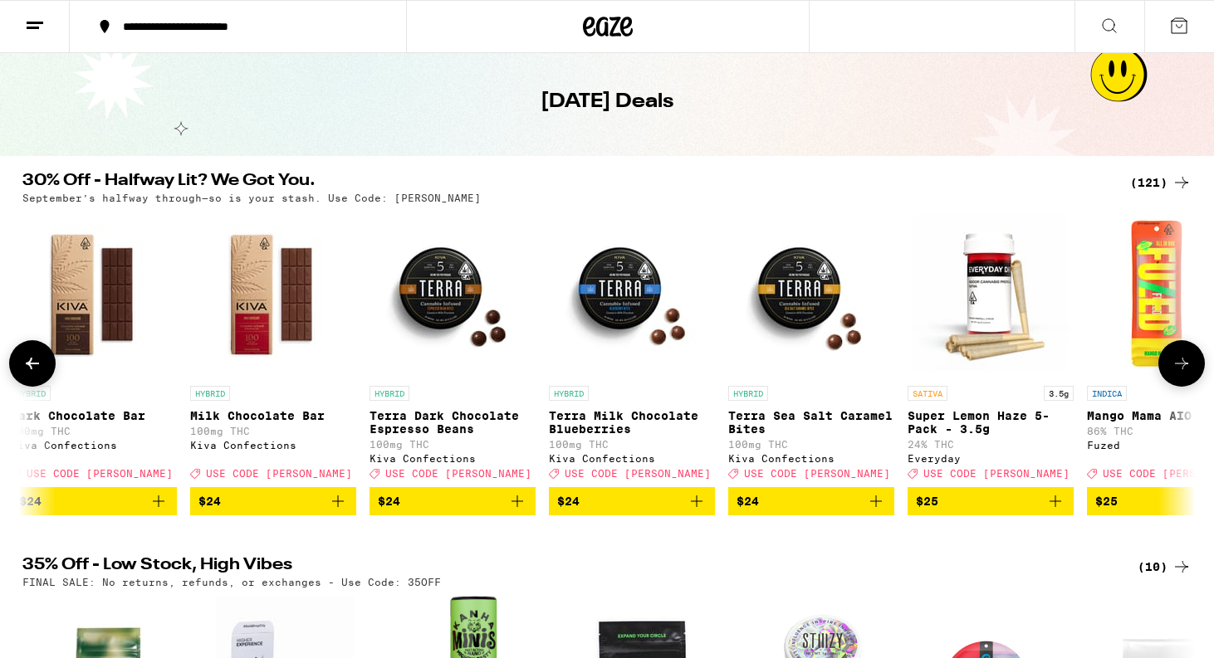
click at [33, 365] on icon at bounding box center [32, 364] width 20 height 20
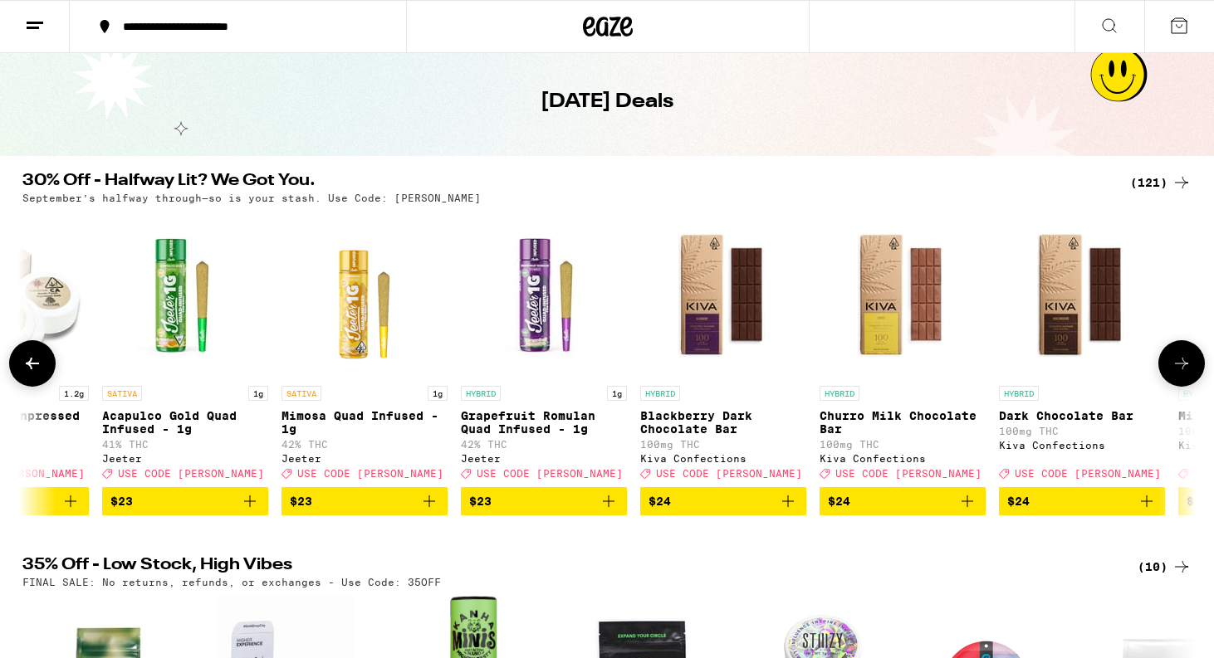
click at [33, 365] on icon at bounding box center [32, 364] width 20 height 20
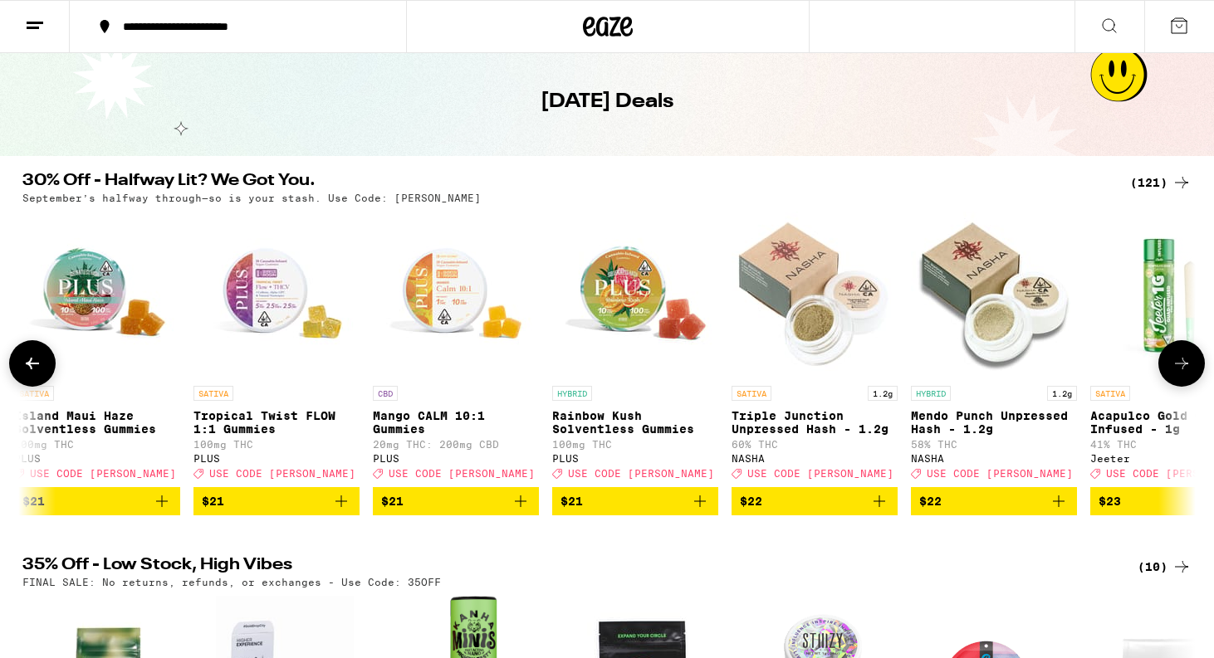
click at [33, 365] on icon at bounding box center [32, 364] width 20 height 20
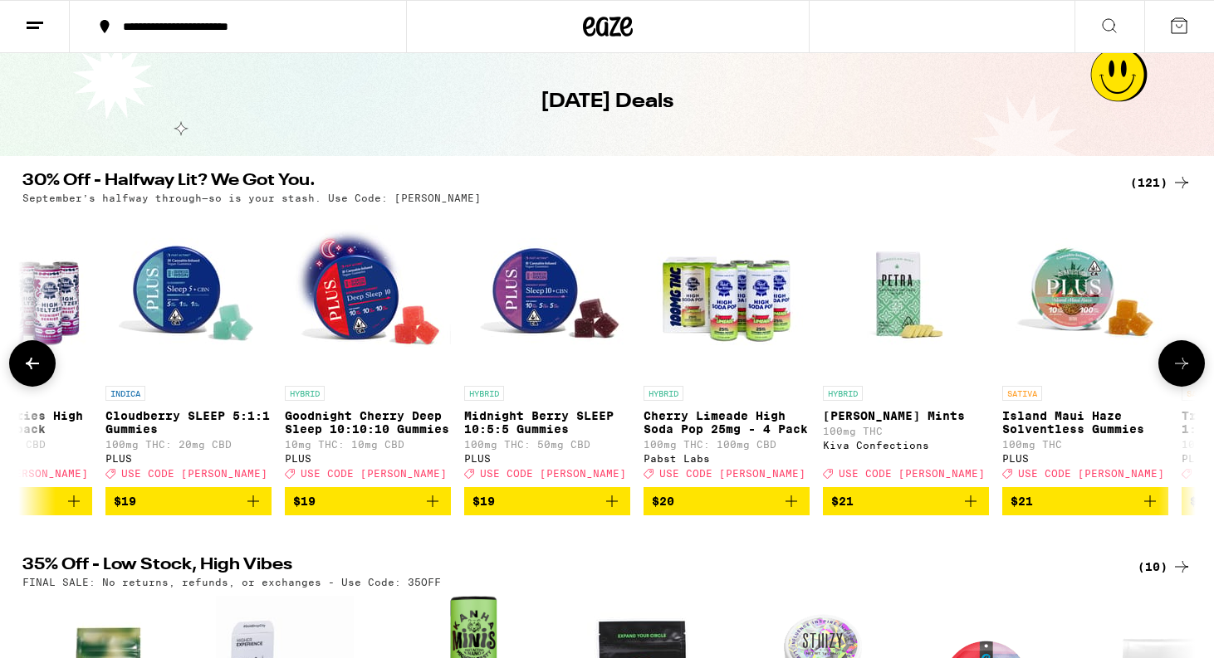
click at [29, 362] on icon at bounding box center [32, 364] width 20 height 20
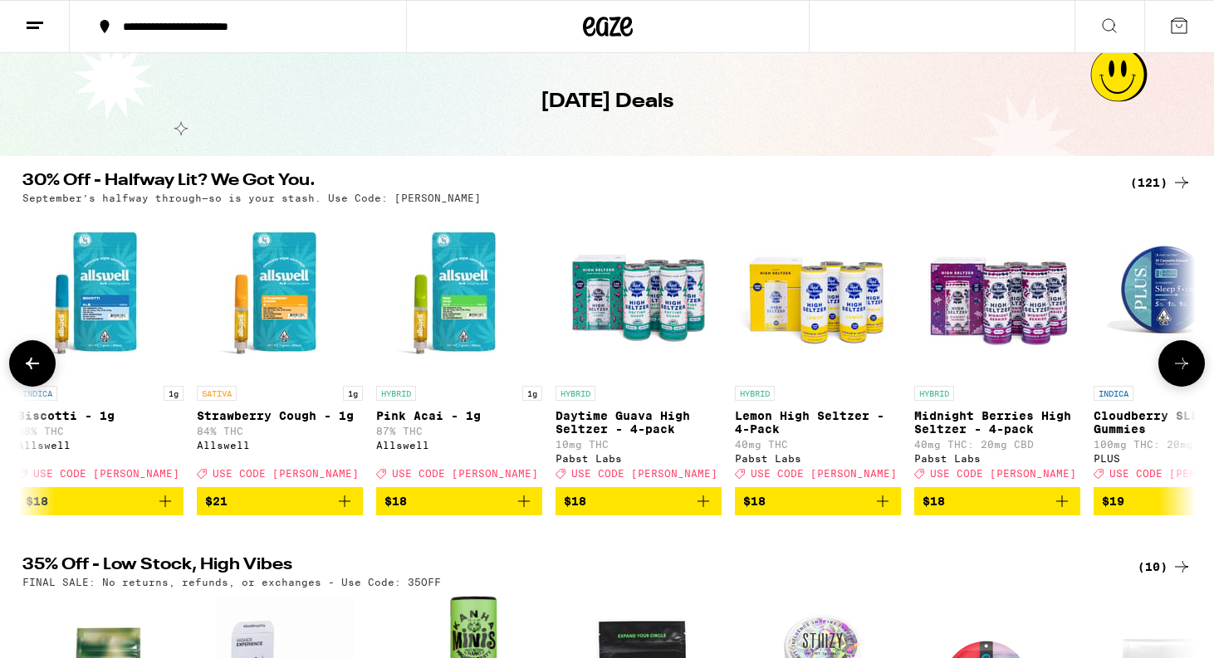
click at [29, 362] on icon at bounding box center [32, 364] width 20 height 20
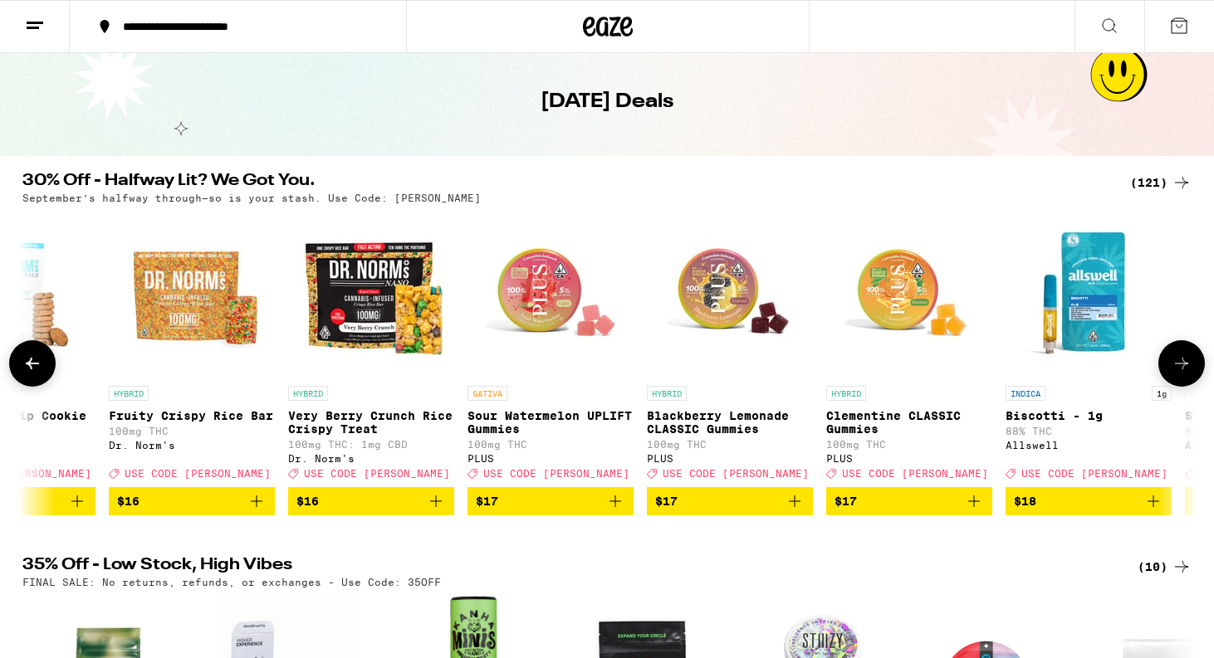
click at [29, 362] on icon at bounding box center [32, 364] width 20 height 20
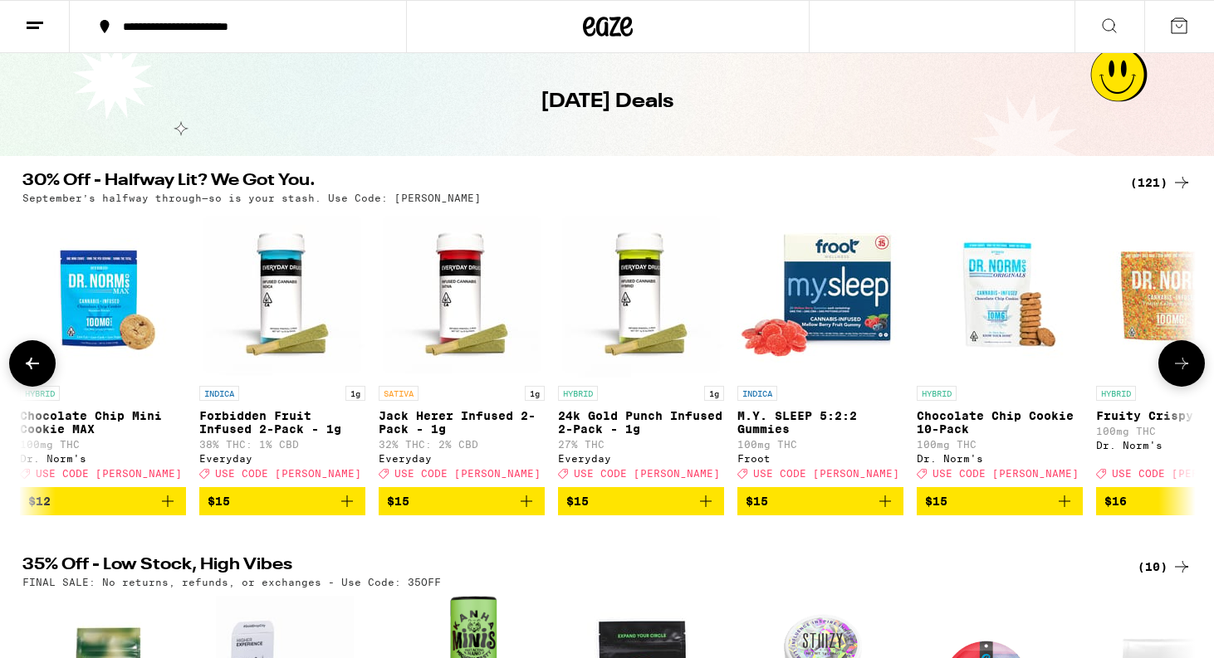
scroll to position [0, 4664]
click at [29, 362] on icon at bounding box center [32, 364] width 20 height 20
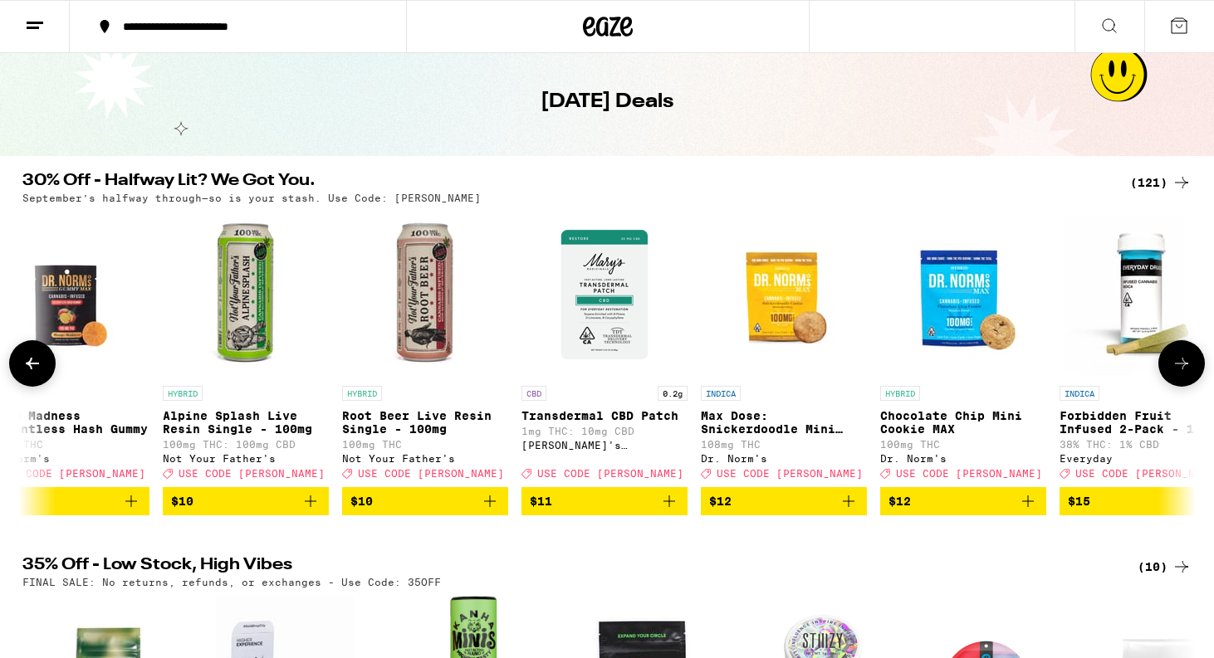
scroll to position [0, 3676]
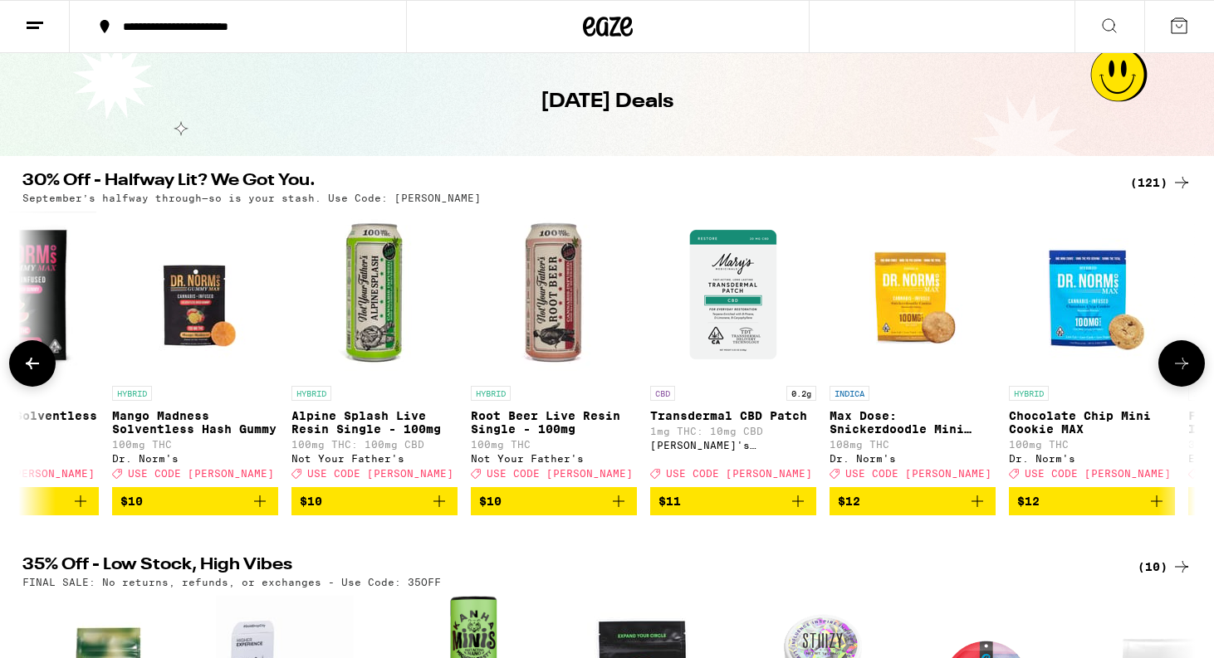
click at [31, 368] on icon at bounding box center [32, 364] width 13 height 12
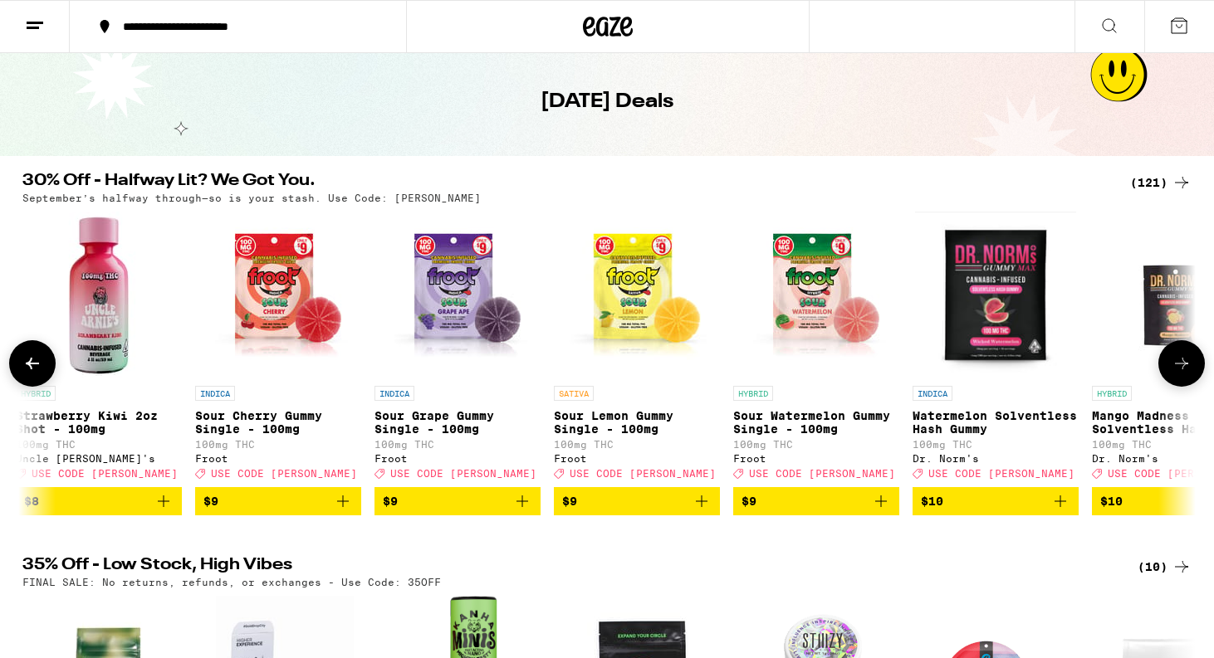
scroll to position [0, 2688]
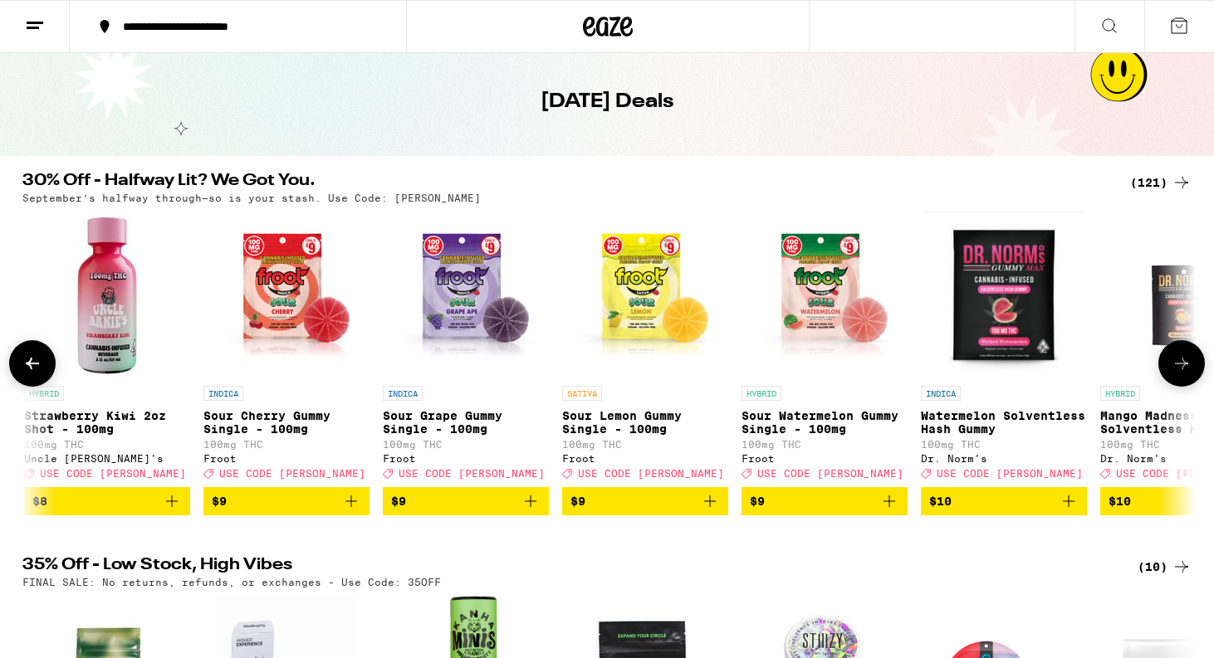
click at [31, 368] on icon at bounding box center [32, 364] width 13 height 12
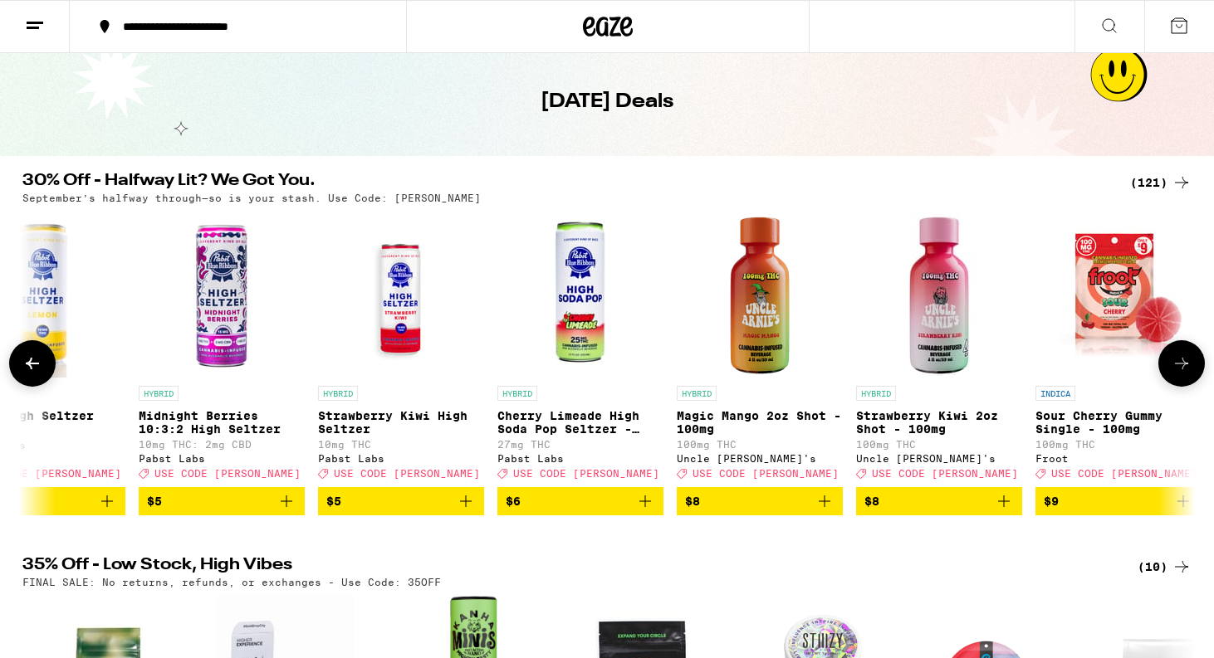
scroll to position [0, 1700]
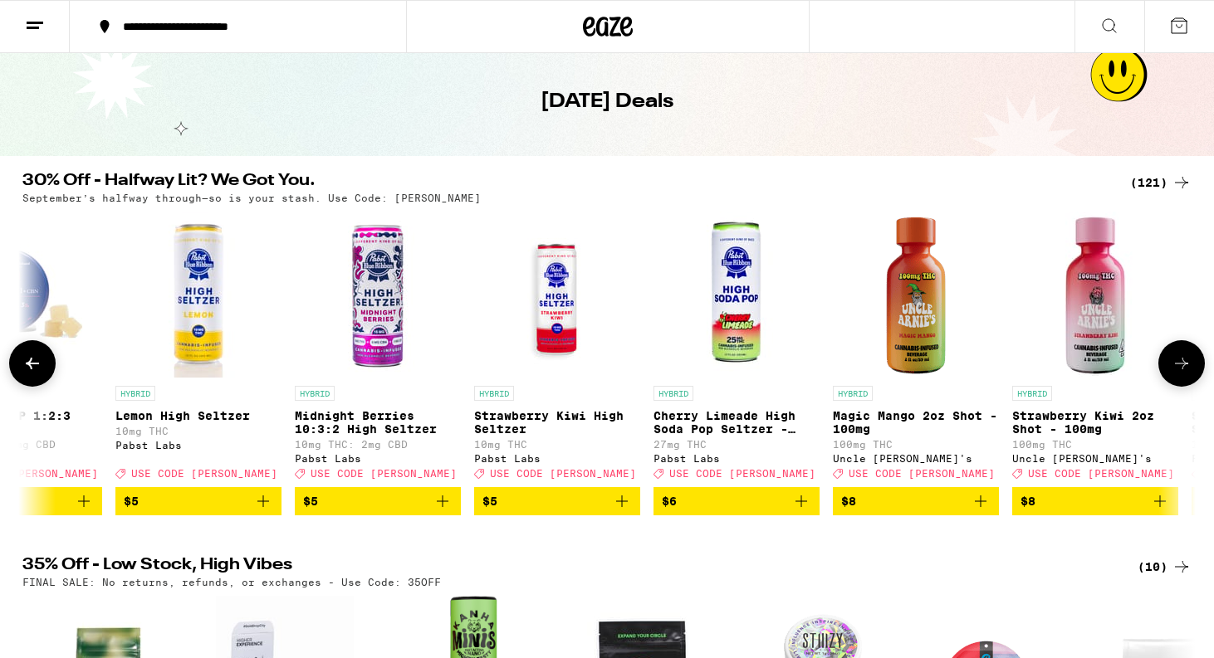
click at [31, 368] on icon at bounding box center [32, 364] width 13 height 12
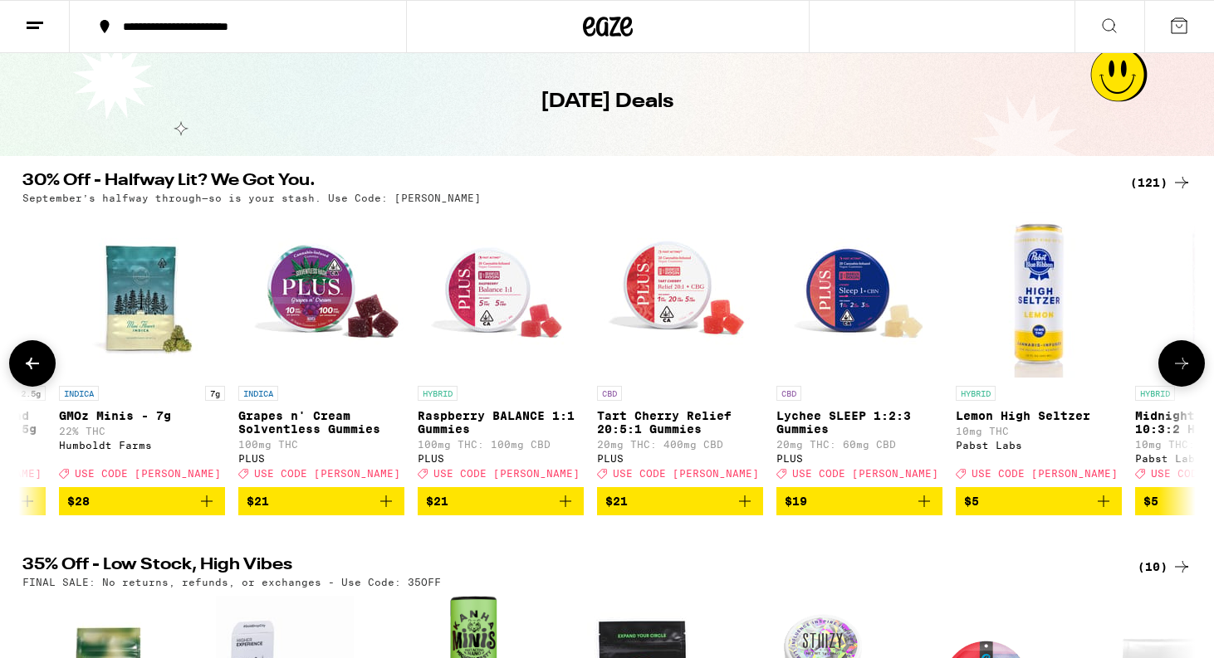
scroll to position [0, 712]
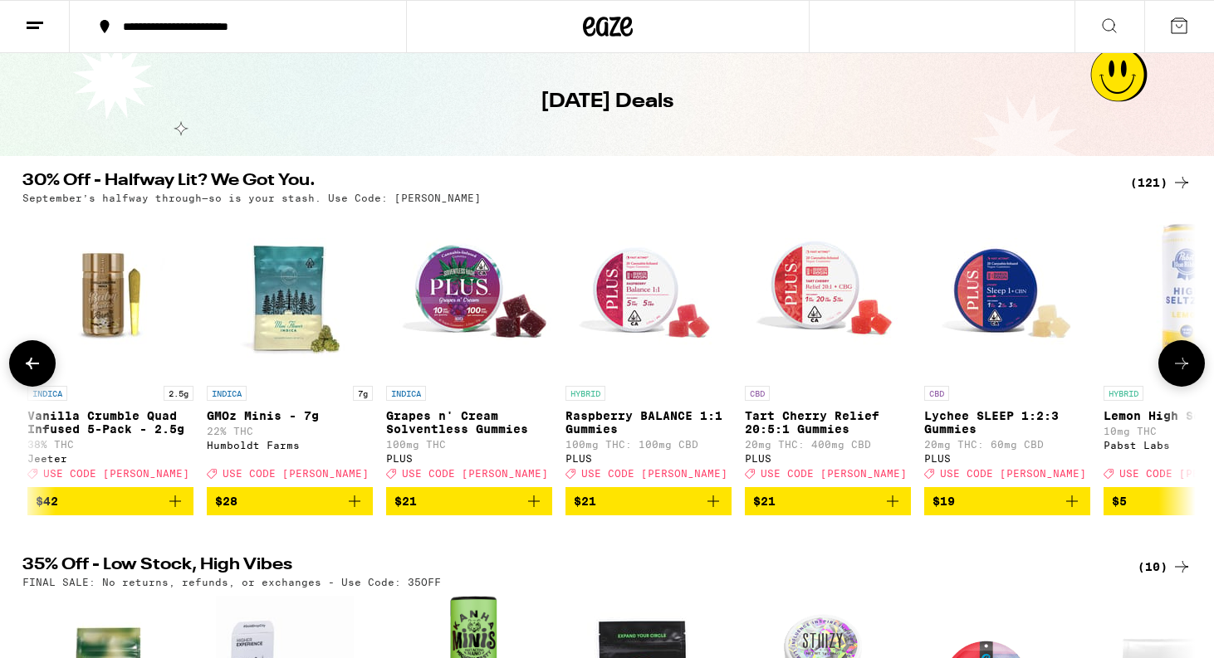
click at [31, 368] on icon at bounding box center [32, 364] width 13 height 12
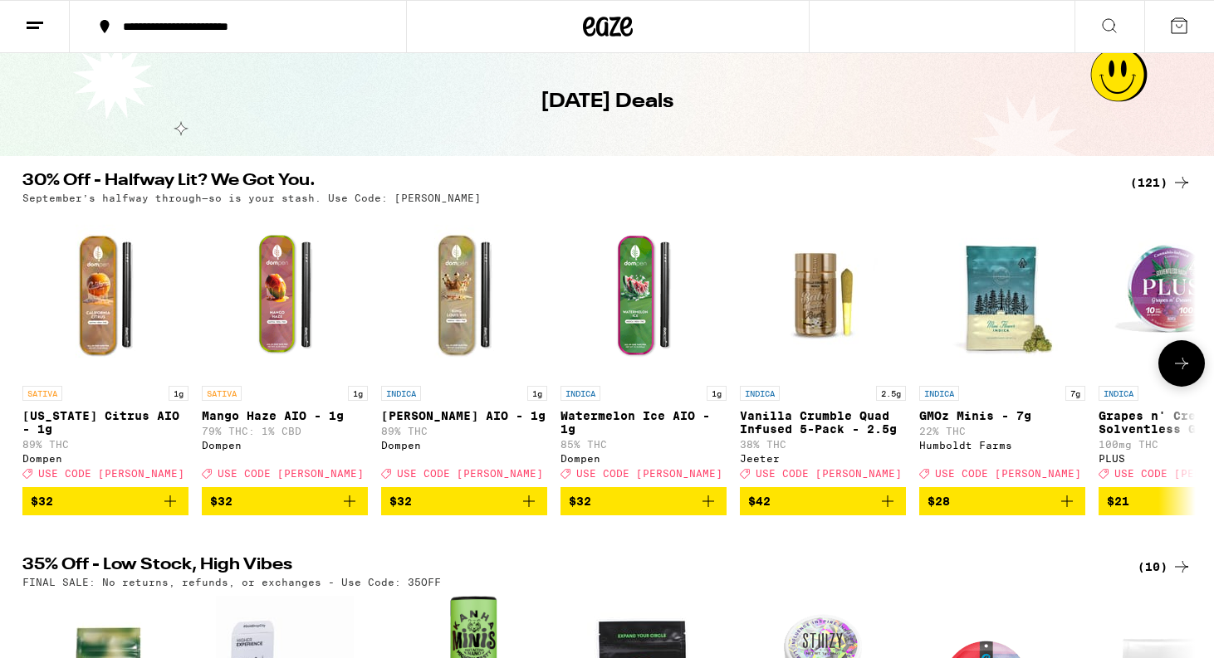
click at [31, 368] on div at bounding box center [32, 363] width 46 height 46
click at [1185, 365] on icon at bounding box center [1181, 364] width 20 height 20
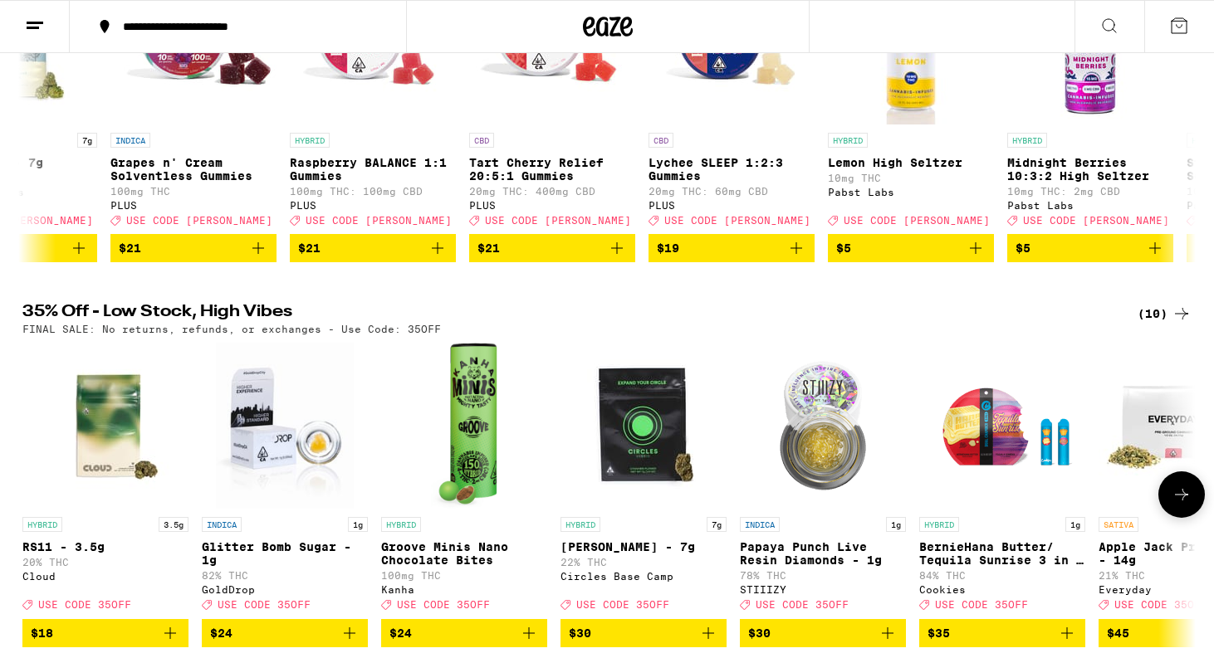
scroll to position [316, 0]
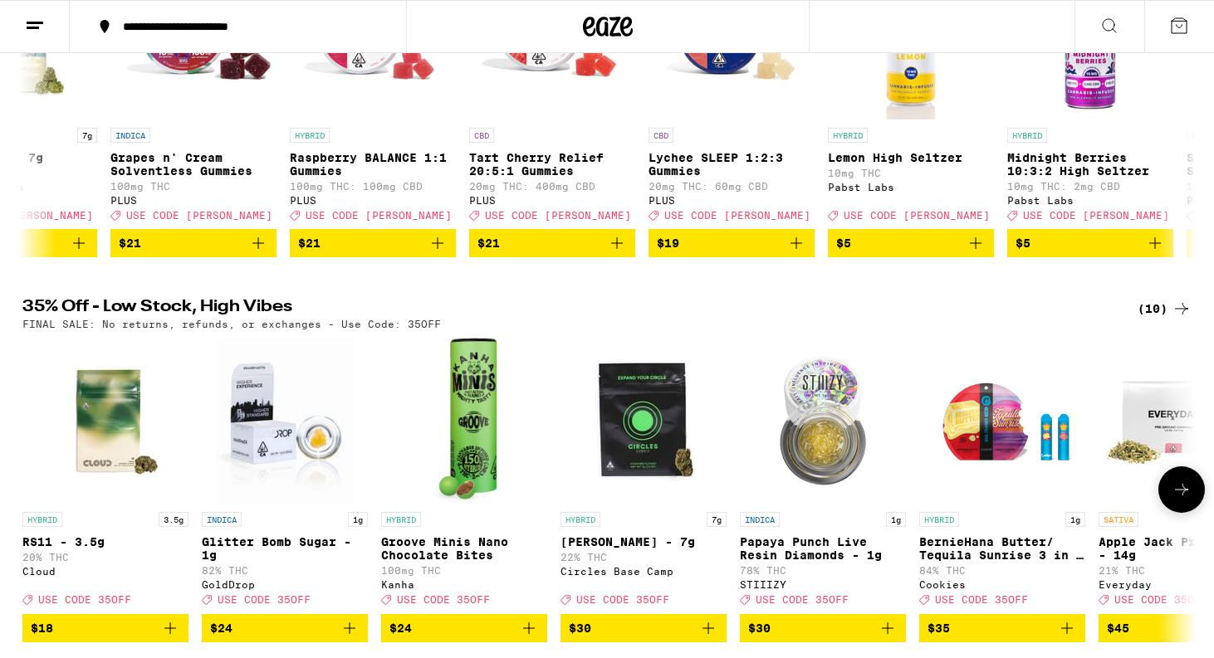
click at [1172, 500] on icon at bounding box center [1181, 490] width 20 height 20
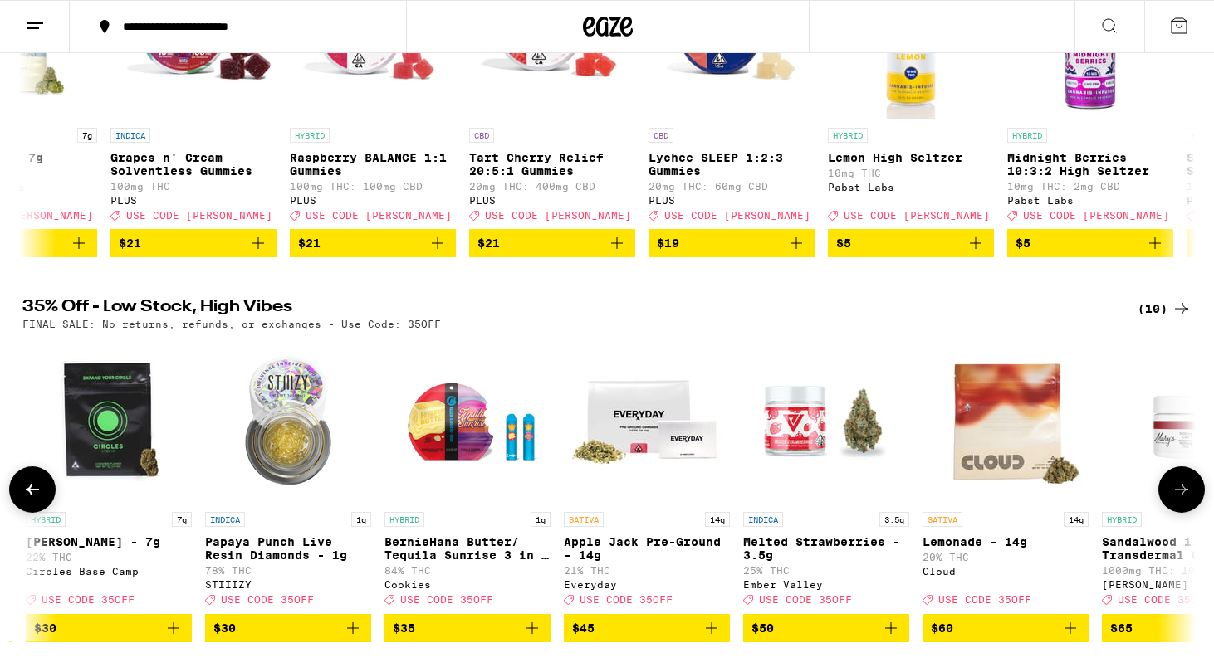
scroll to position [0, 624]
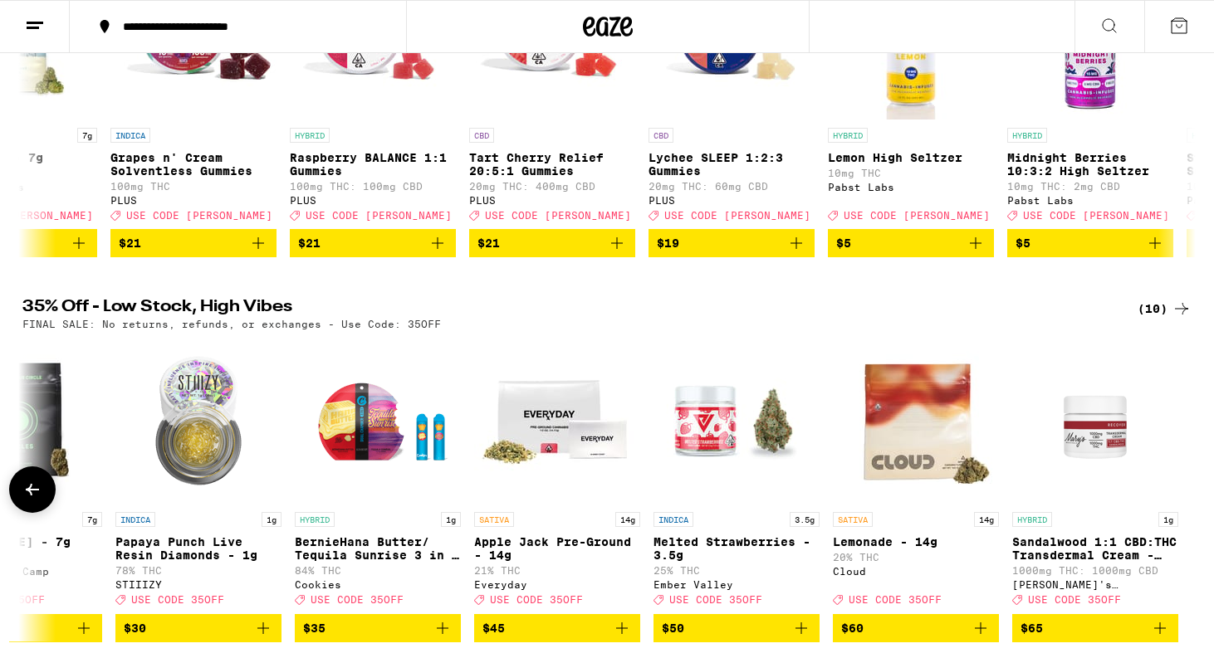
click at [1172, 504] on div at bounding box center [1181, 490] width 46 height 46
click at [1189, 319] on icon at bounding box center [1181, 309] width 20 height 20
